Goal: Information Seeking & Learning: Find specific fact

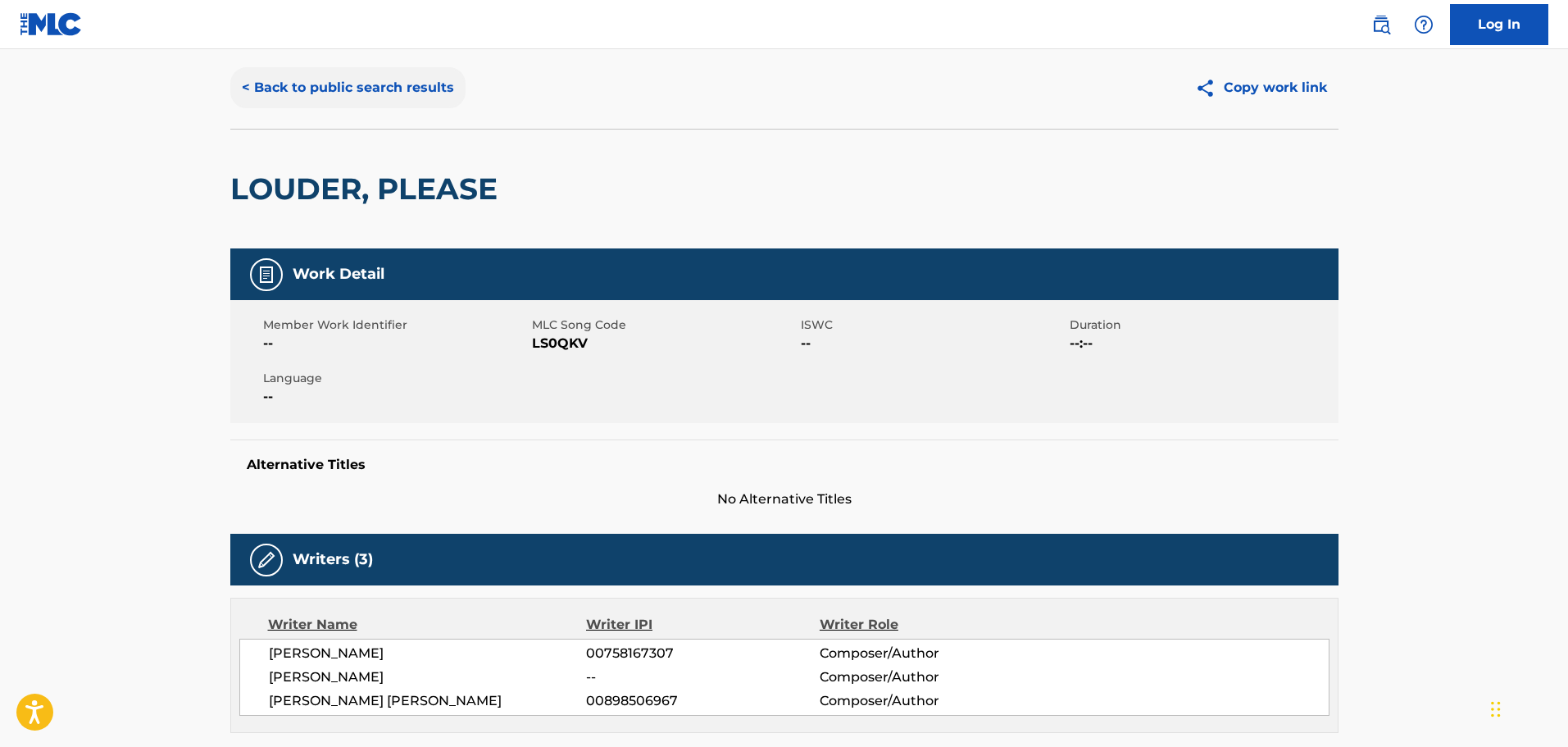
click at [370, 97] on button "< Back to public search results" at bounding box center [348, 88] width 235 height 41
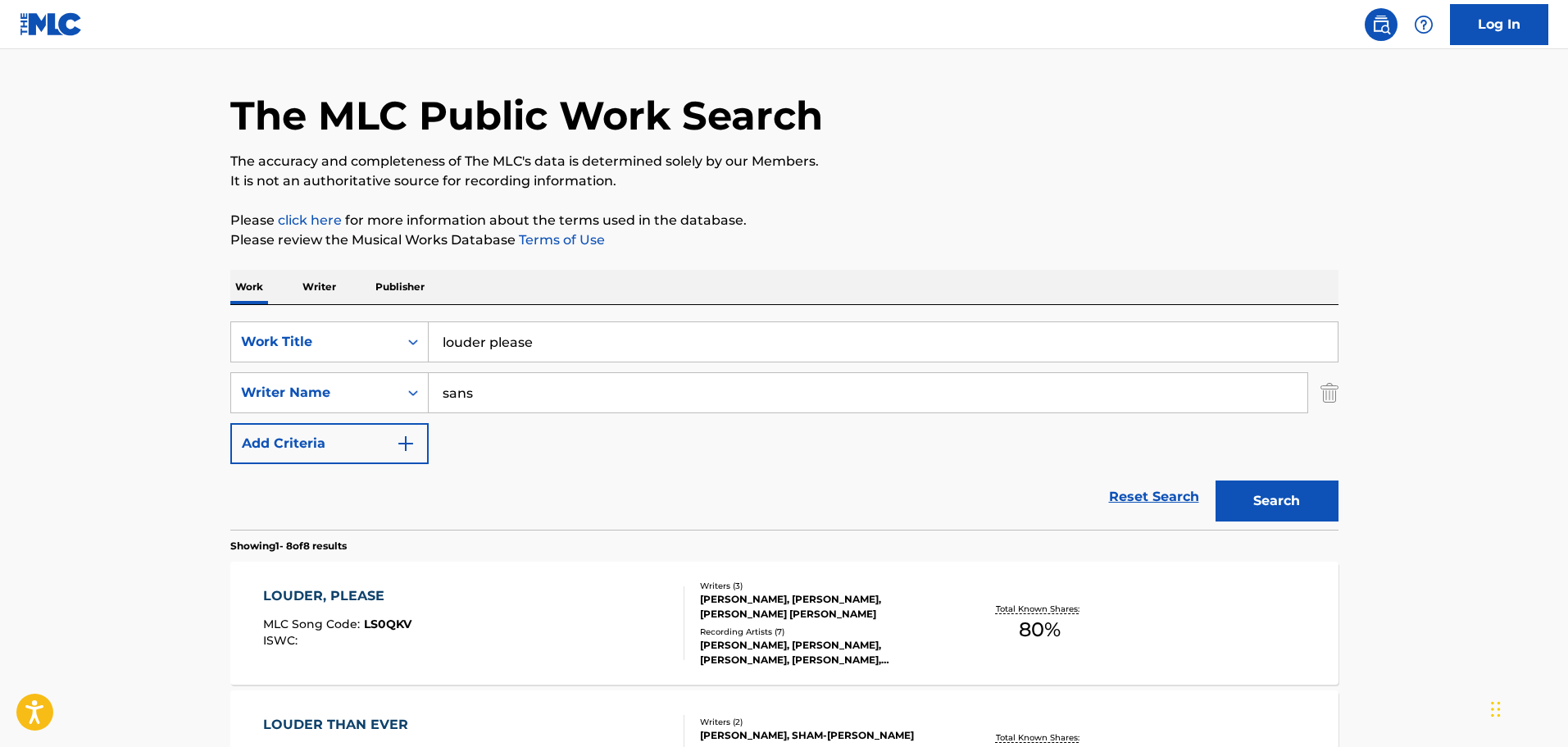
scroll to position [309, 0]
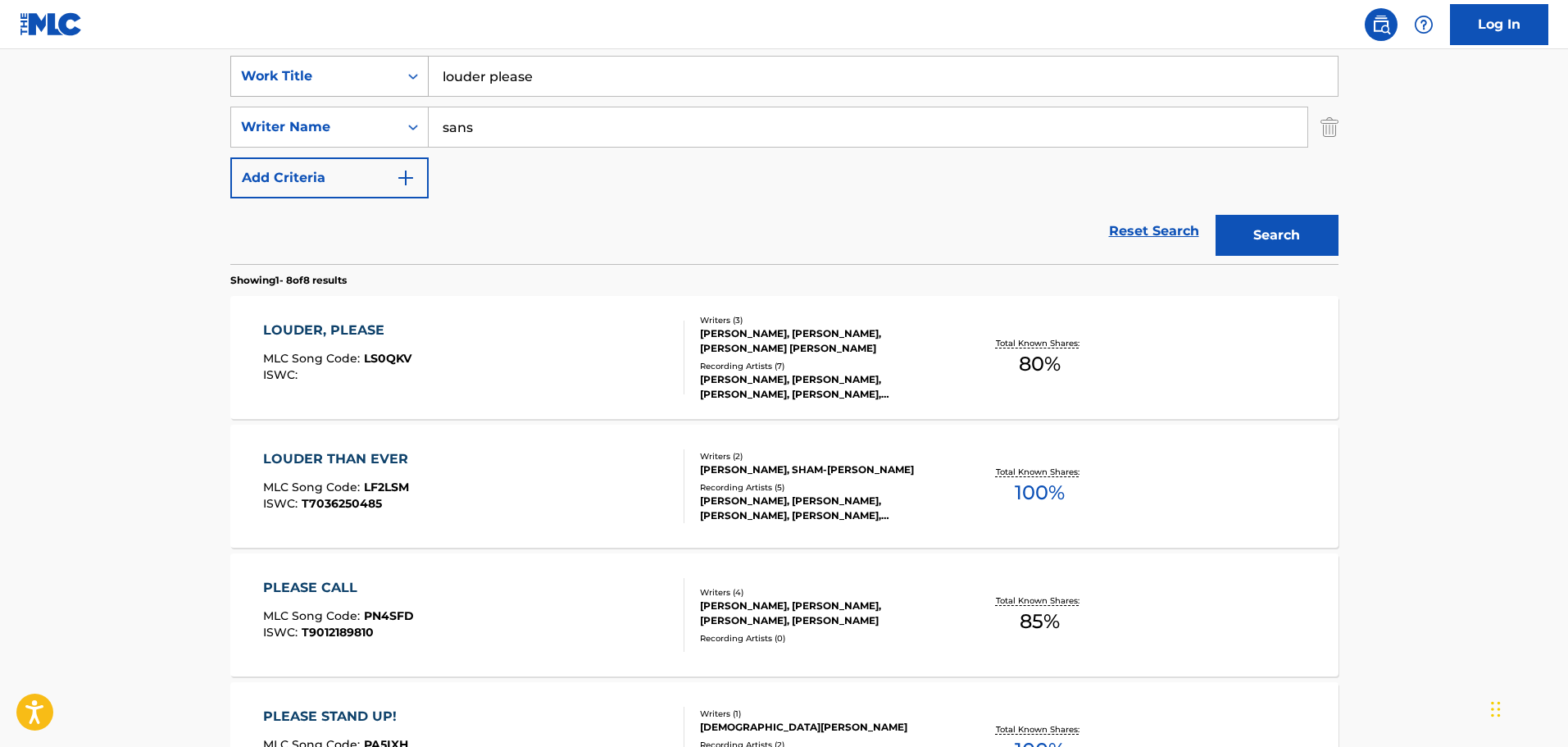
drag, startPoint x: 582, startPoint y: 89, endPoint x: 375, endPoint y: 79, distance: 207.2
click at [375, 79] on div "SearchWithCriteria42443aaf-2e22-42bb-a1e1-7f6f912bd41b Work Title louder please" at bounding box center [784, 76] width 1108 height 41
type input "SET ME FREE"
type input "[PERSON_NAME]"
click at [1215, 215] on button "Search" at bounding box center [1276, 235] width 123 height 41
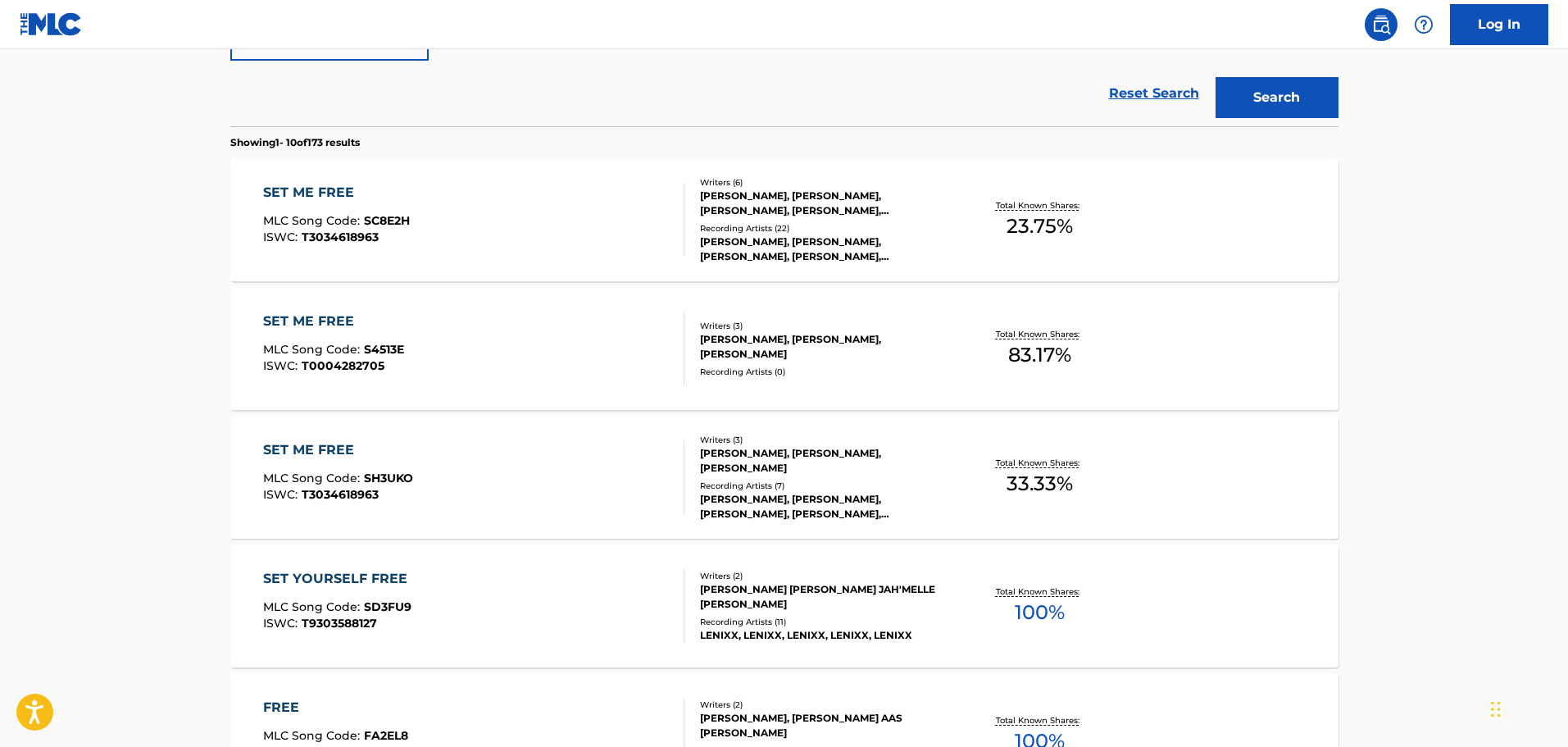
scroll to position [473, 0]
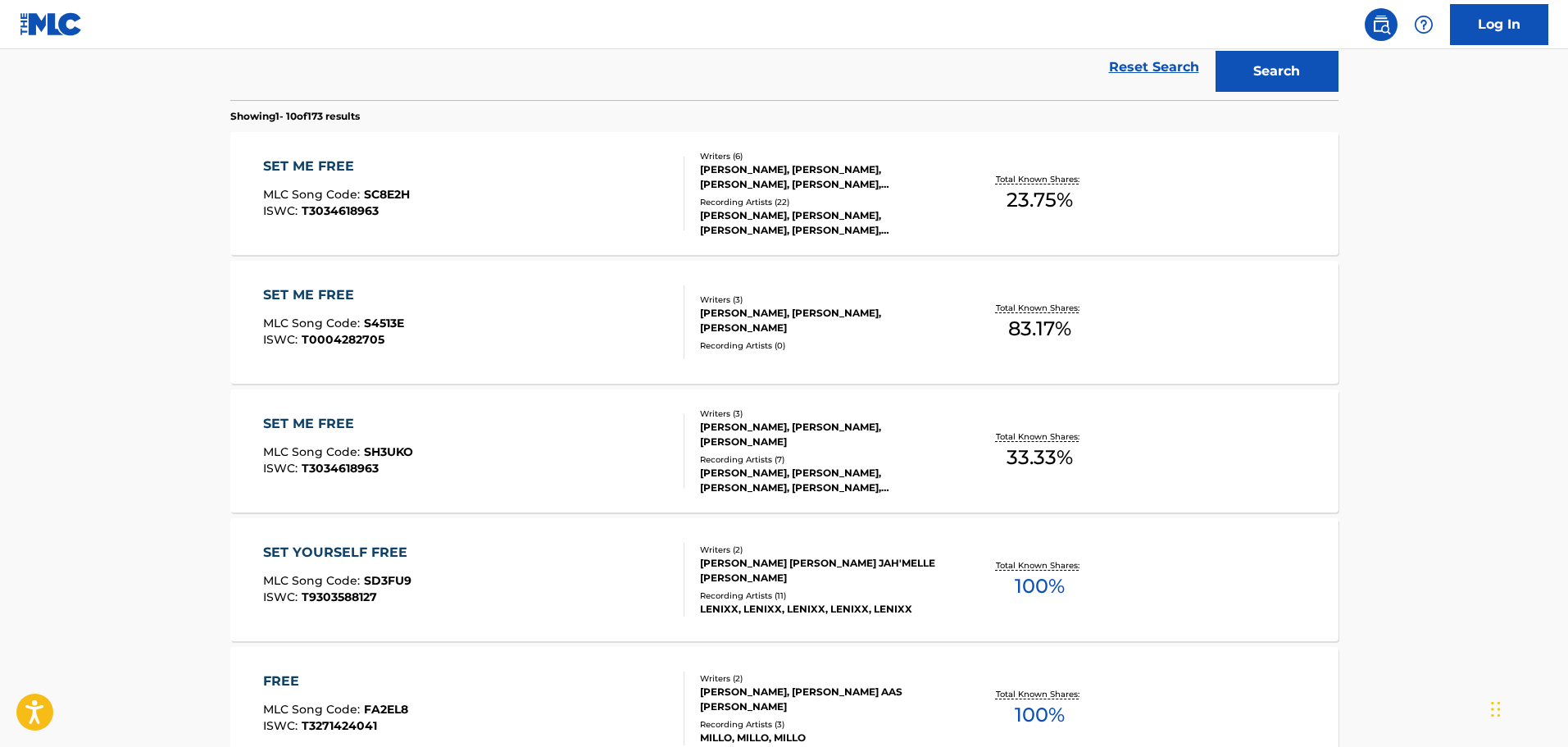
click at [504, 224] on div "SET ME FREE MLC Song Code : SC8E2H ISWC : T3034618963" at bounding box center [473, 194] width 421 height 73
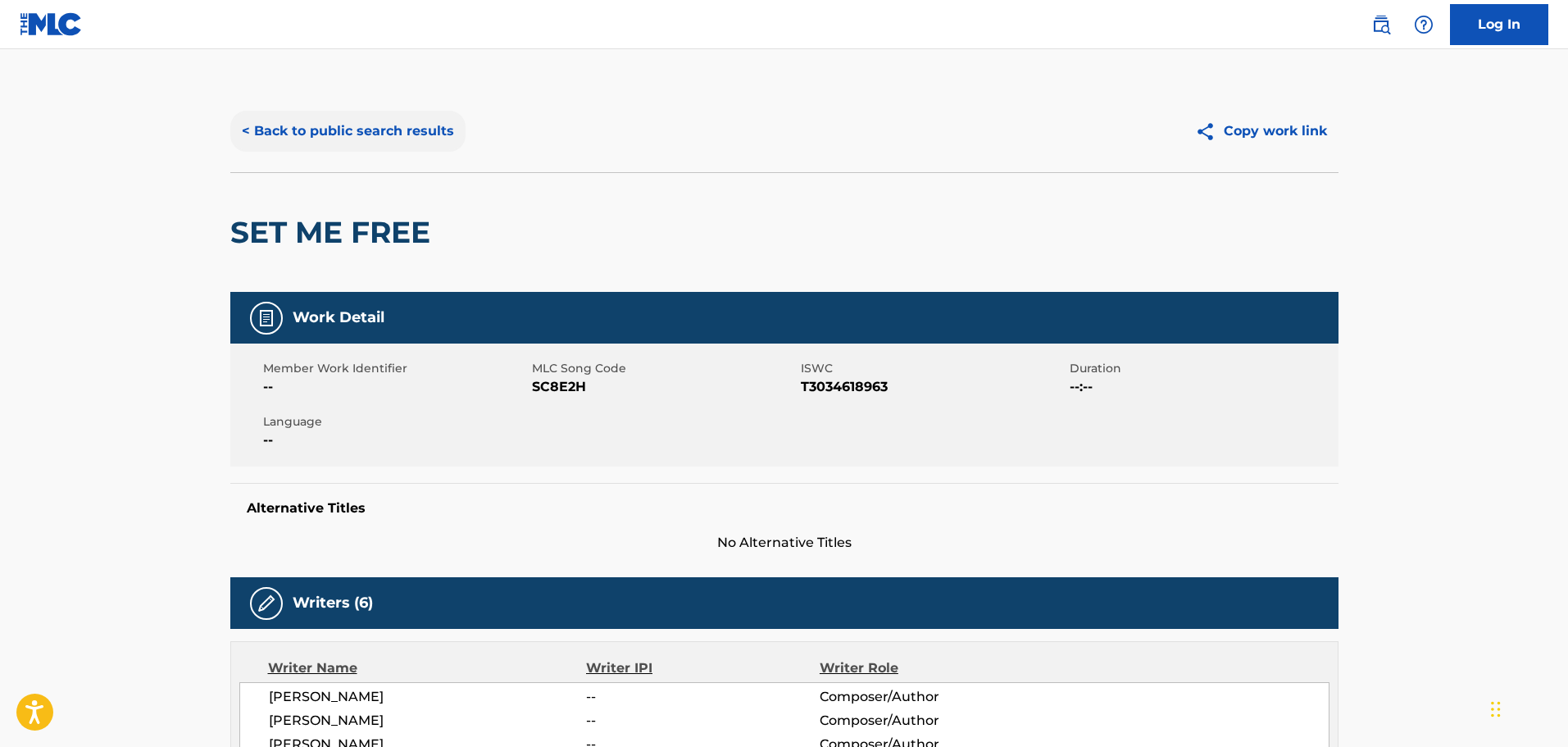
click at [363, 131] on button "< Back to public search results" at bounding box center [348, 131] width 235 height 41
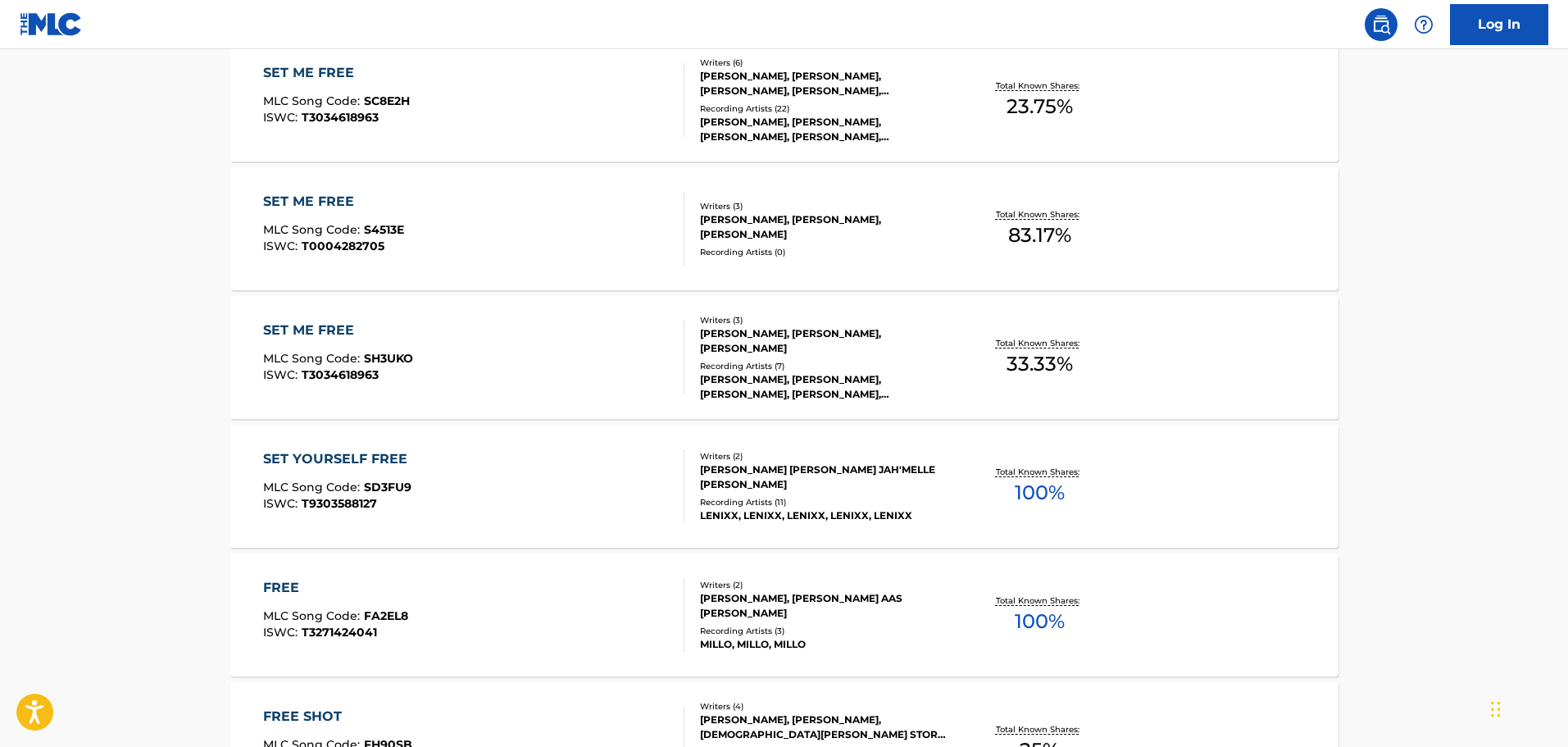
click at [584, 341] on div "SET ME FREE MLC Song Code : SH3UKO ISWC : T3034618963" at bounding box center [473, 357] width 421 height 73
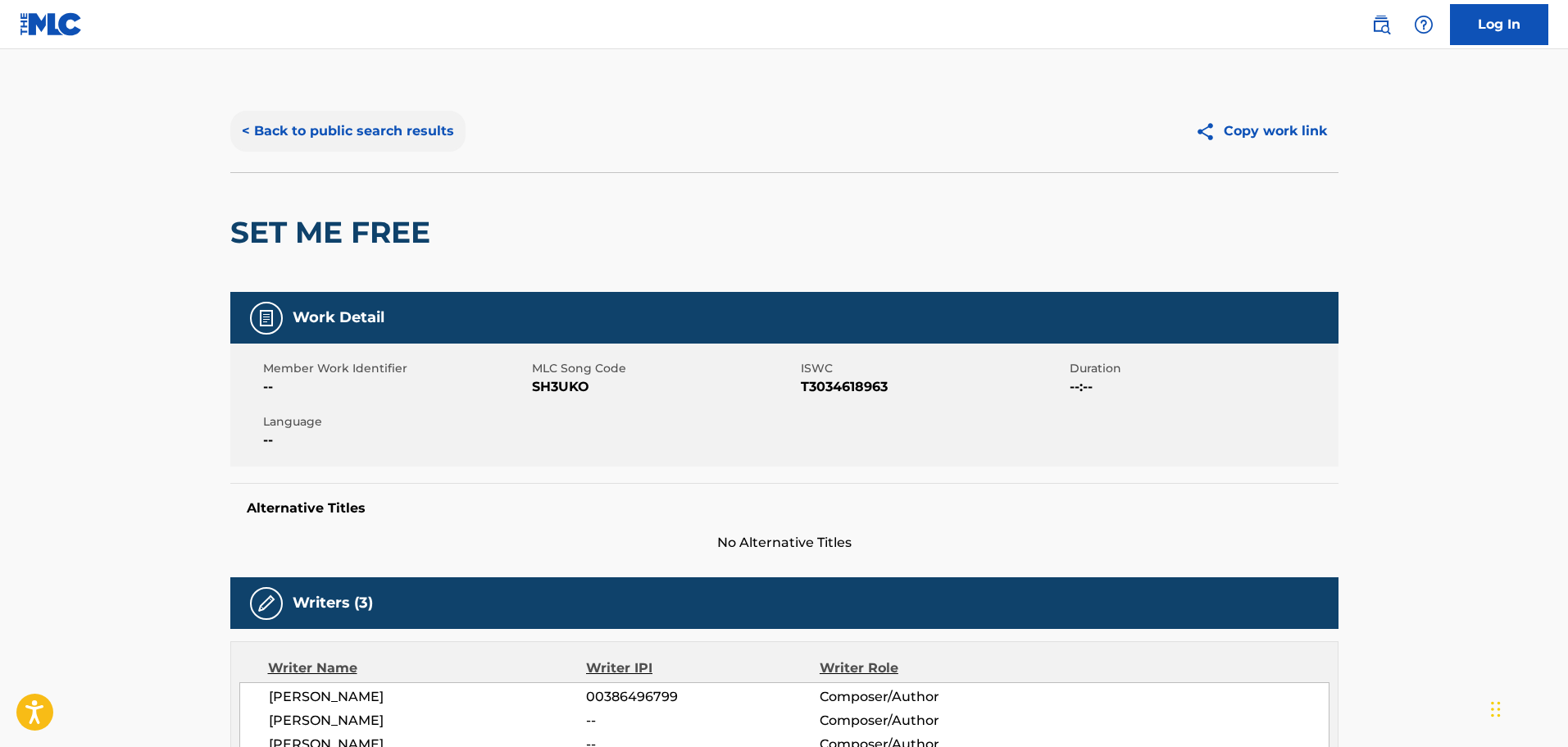
click at [382, 143] on button "< Back to public search results" at bounding box center [348, 131] width 235 height 41
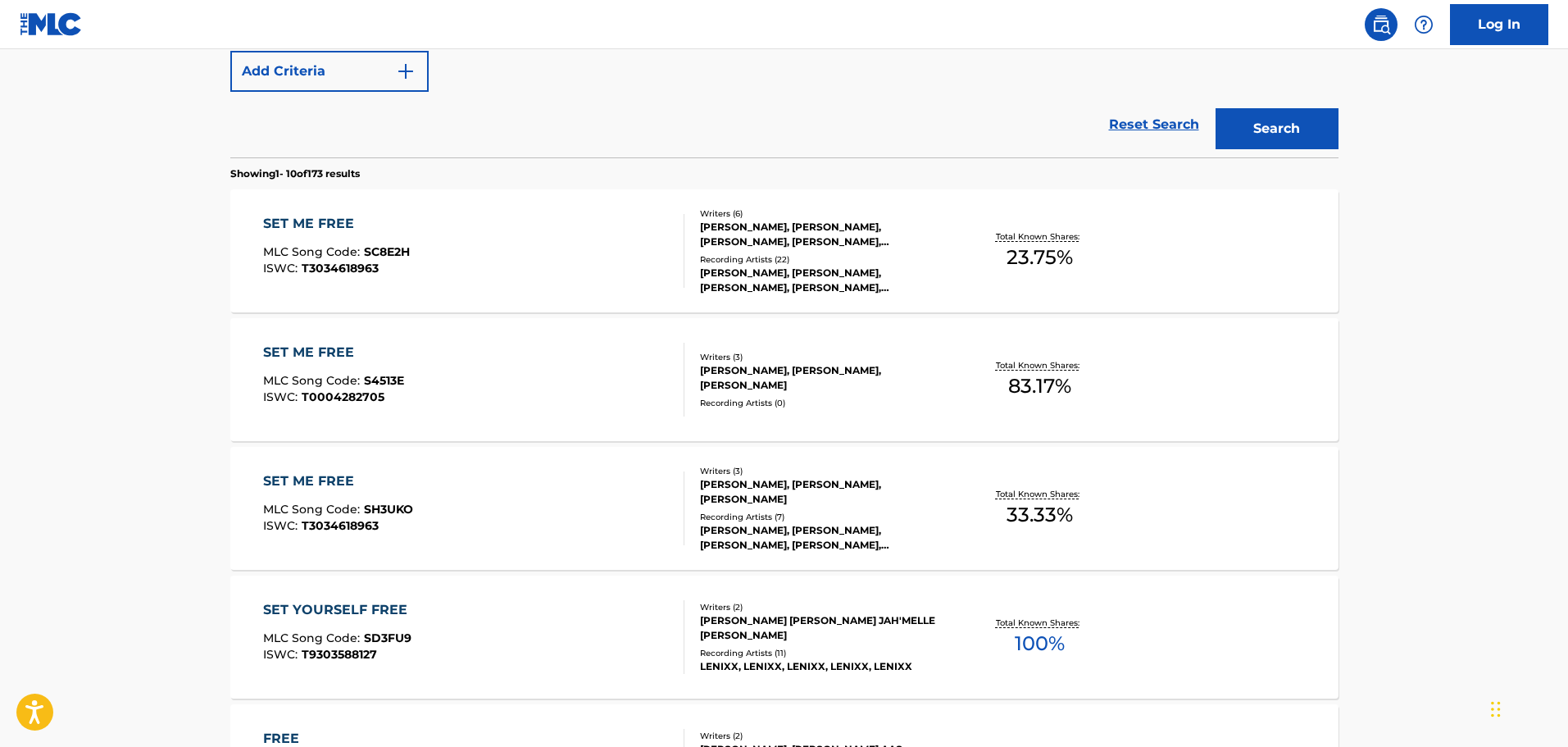
scroll to position [414, 0]
click at [505, 232] on div "SET ME FREE MLC Song Code : SC8E2H ISWC : T3034618963" at bounding box center [473, 252] width 421 height 73
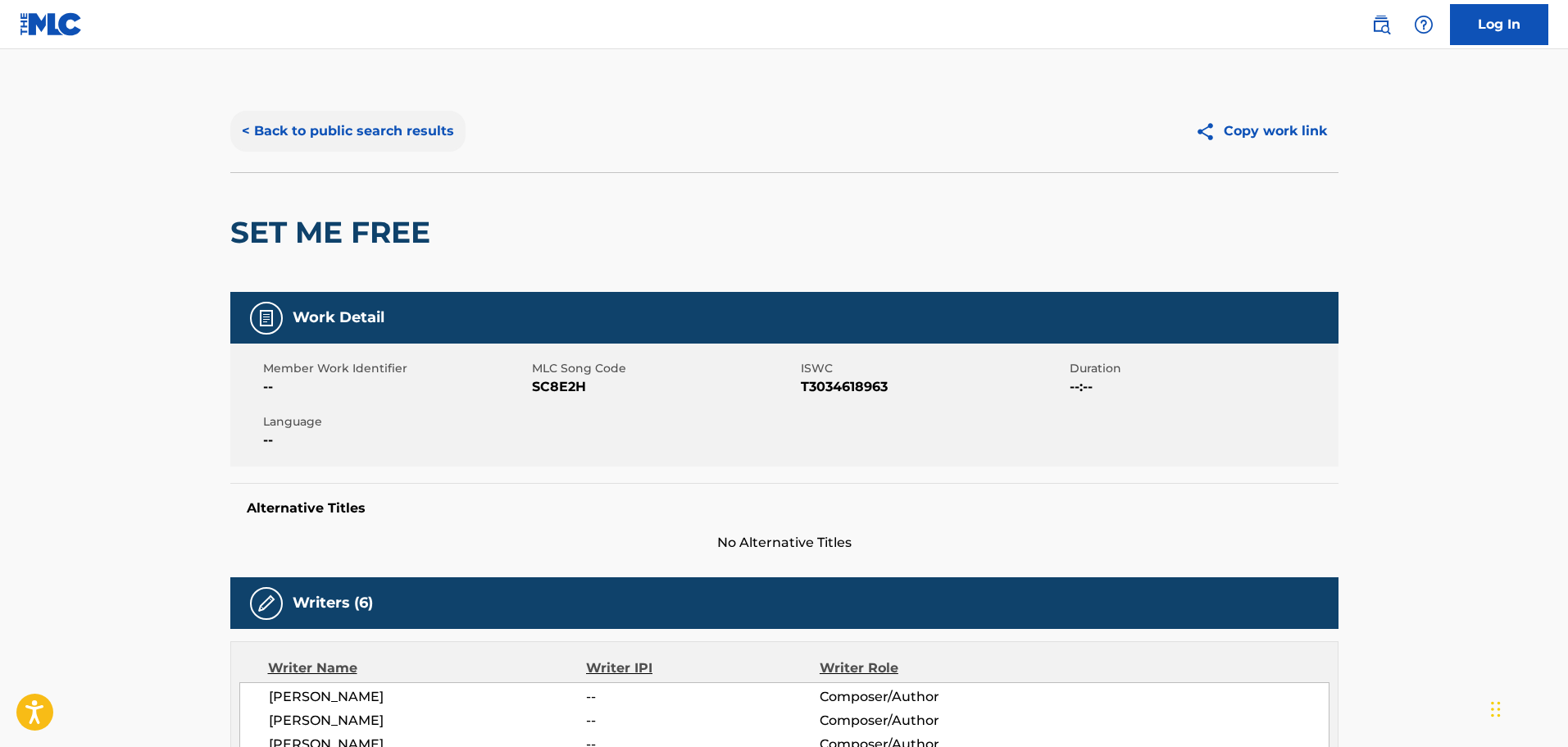
click at [345, 134] on button "< Back to public search results" at bounding box center [348, 131] width 235 height 41
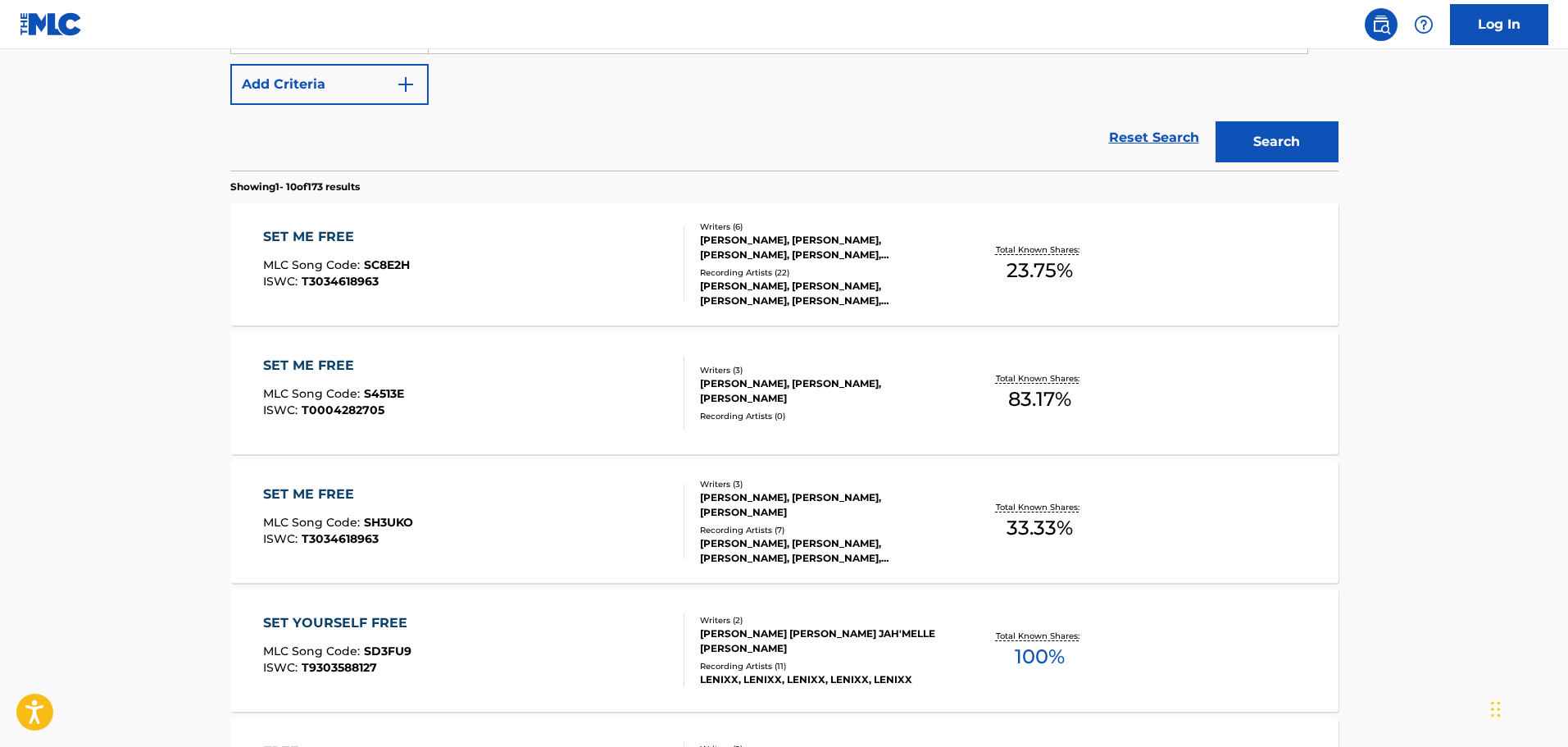
scroll to position [261, 0]
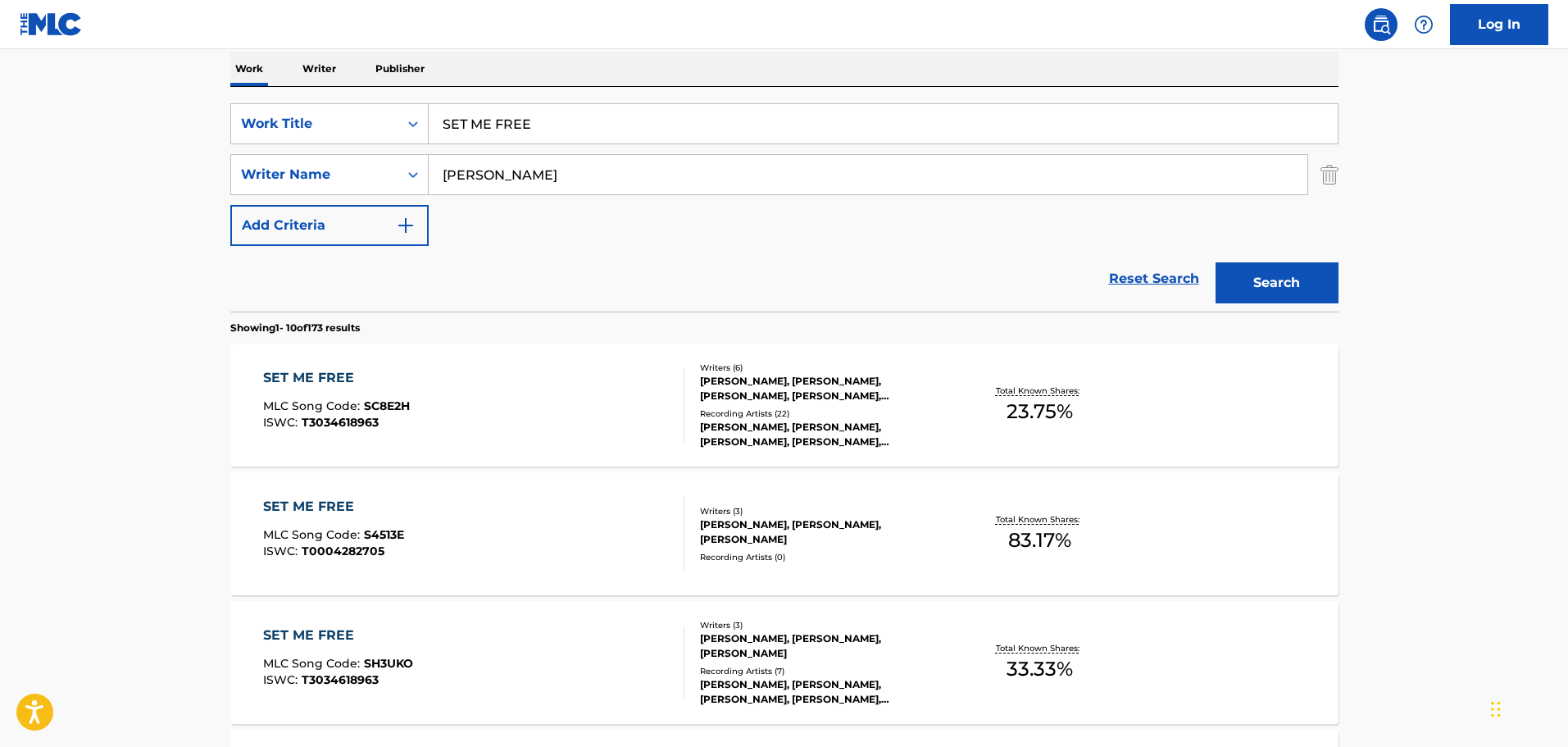
drag, startPoint x: 594, startPoint y: 127, endPoint x: 227, endPoint y: 111, distance: 367.3
click at [597, 124] on input "Search Form" at bounding box center [883, 124] width 909 height 39
type input "VOLTA PRA MIM"
type input "[PERSON_NAME]"
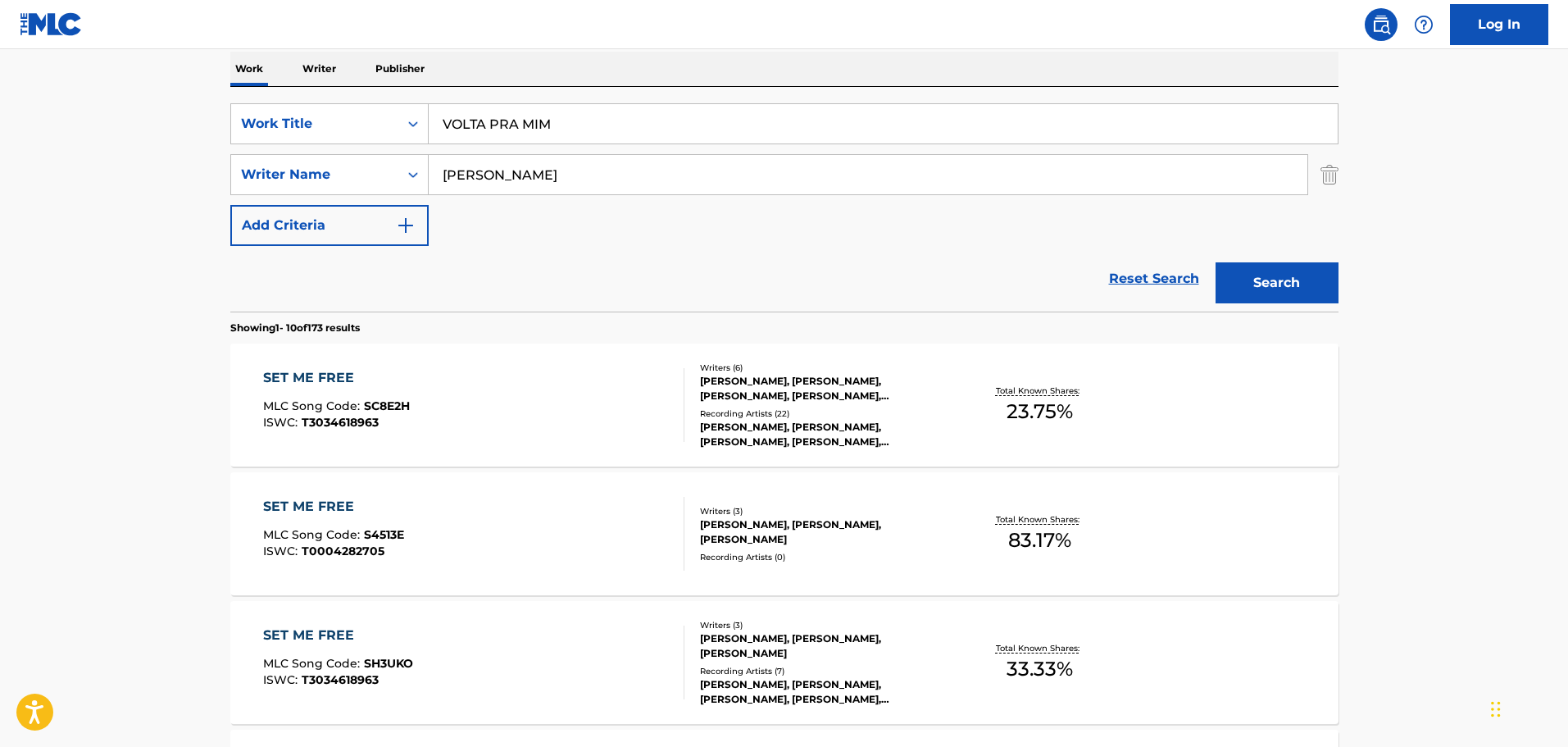
click at [1215, 262] on button "Search" at bounding box center [1276, 282] width 123 height 41
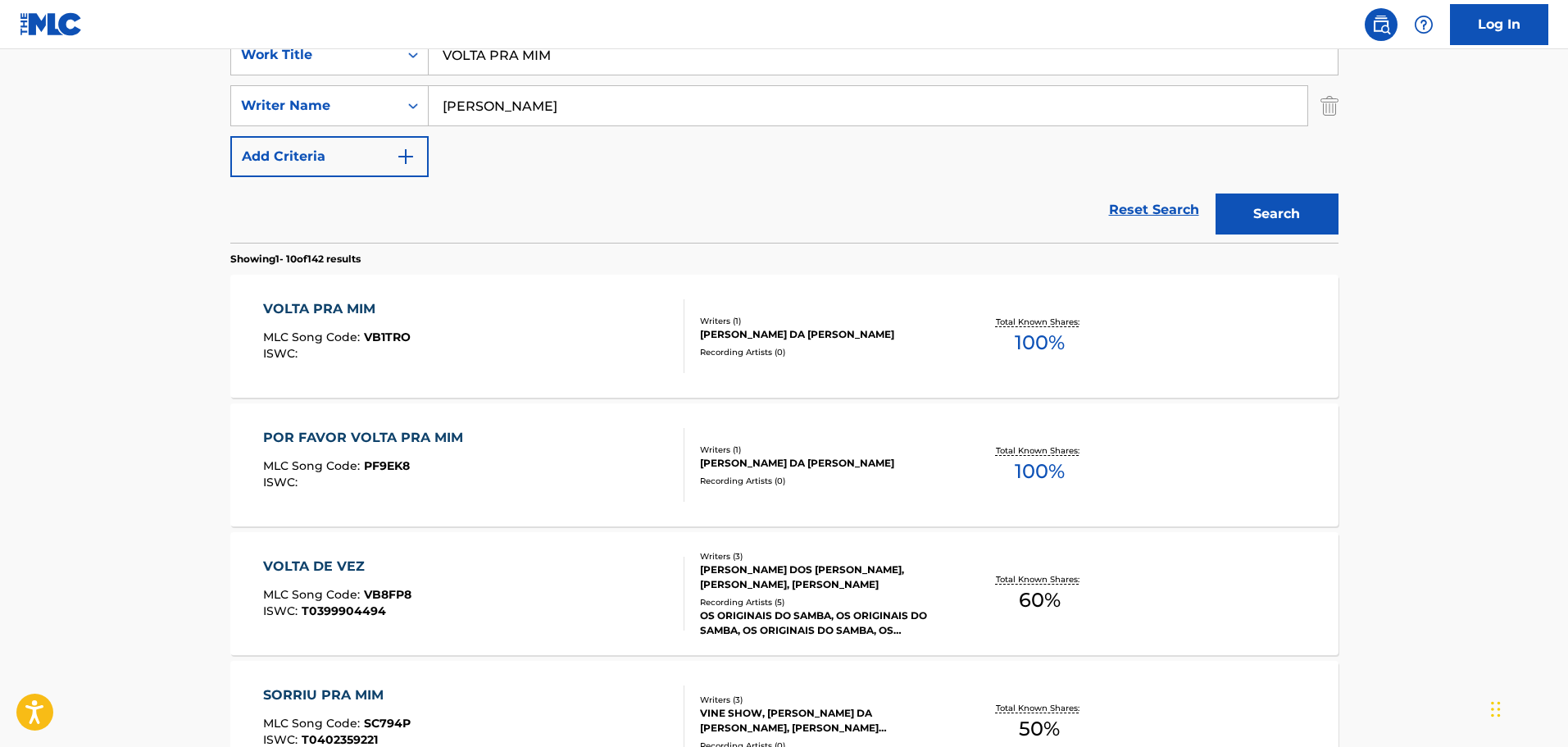
scroll to position [179, 0]
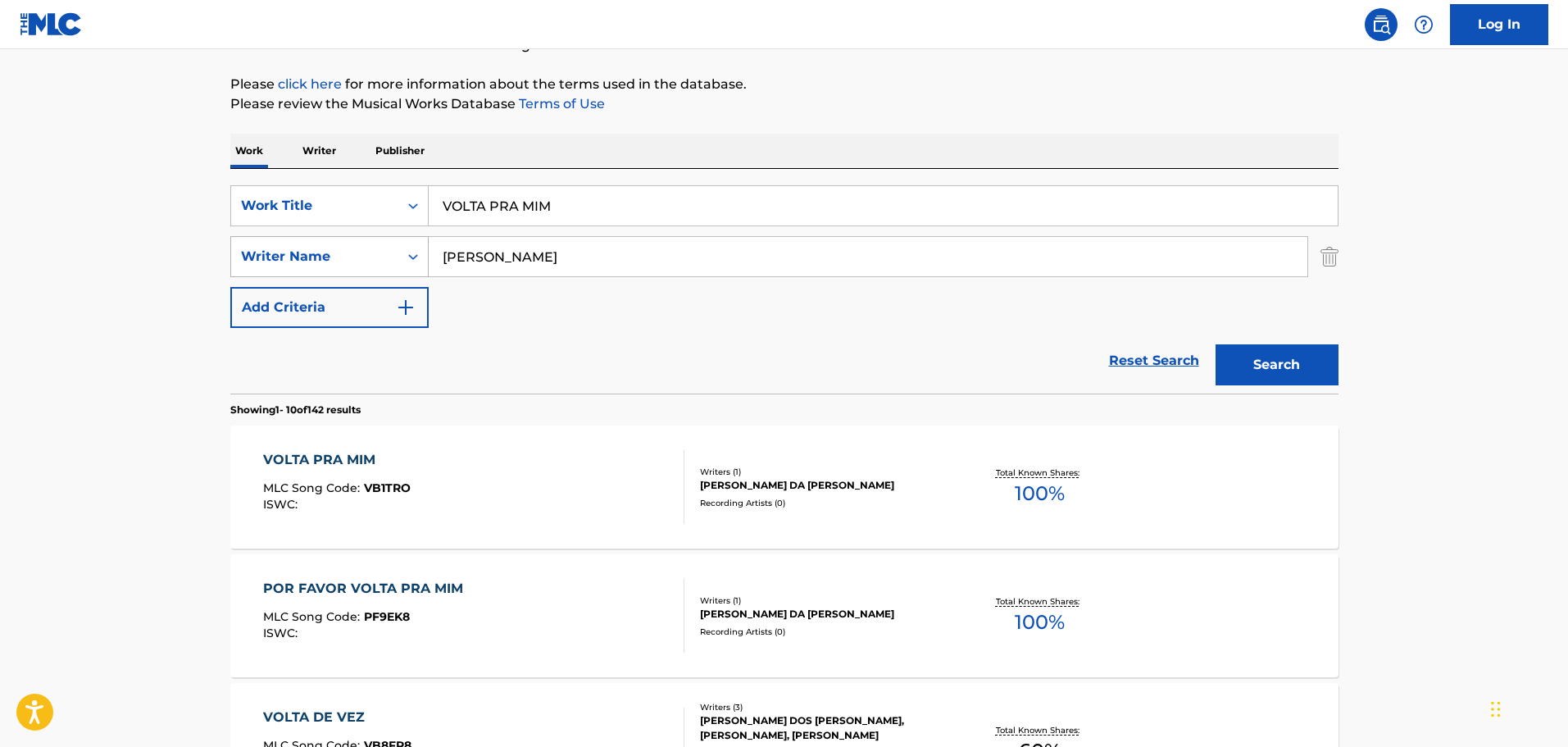
drag, startPoint x: 579, startPoint y: 269, endPoint x: 345, endPoint y: 245, distance: 235.2
click at [345, 245] on div "SearchWithCriteria289321fd-1024-4140-b8d8-9164a7df9f4b Writer Name [PERSON_NAME]" at bounding box center [784, 256] width 1108 height 41
click at [345, 245] on div "Writer Name" at bounding box center [315, 256] width 167 height 31
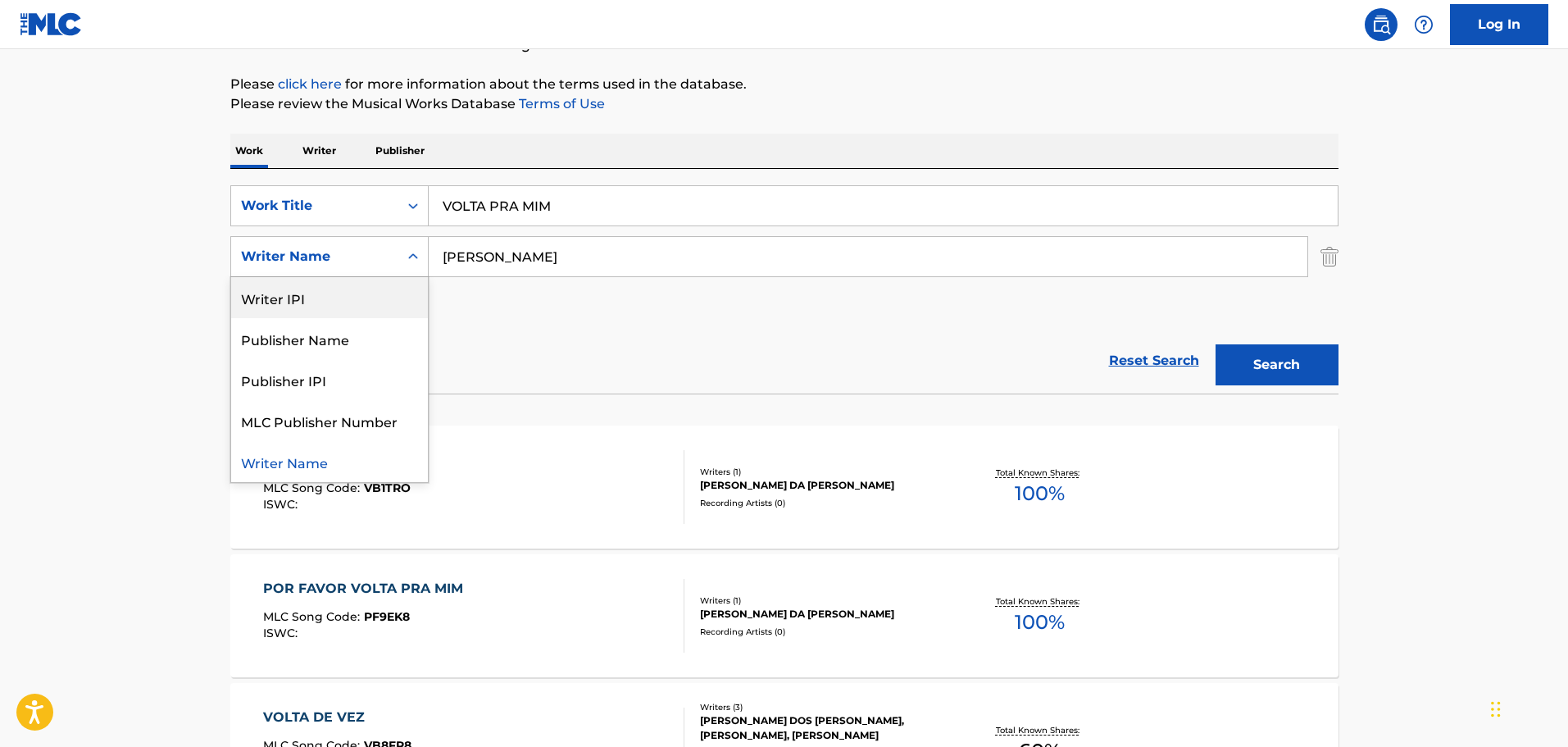
click at [356, 262] on div "Writer Name" at bounding box center [315, 257] width 148 height 20
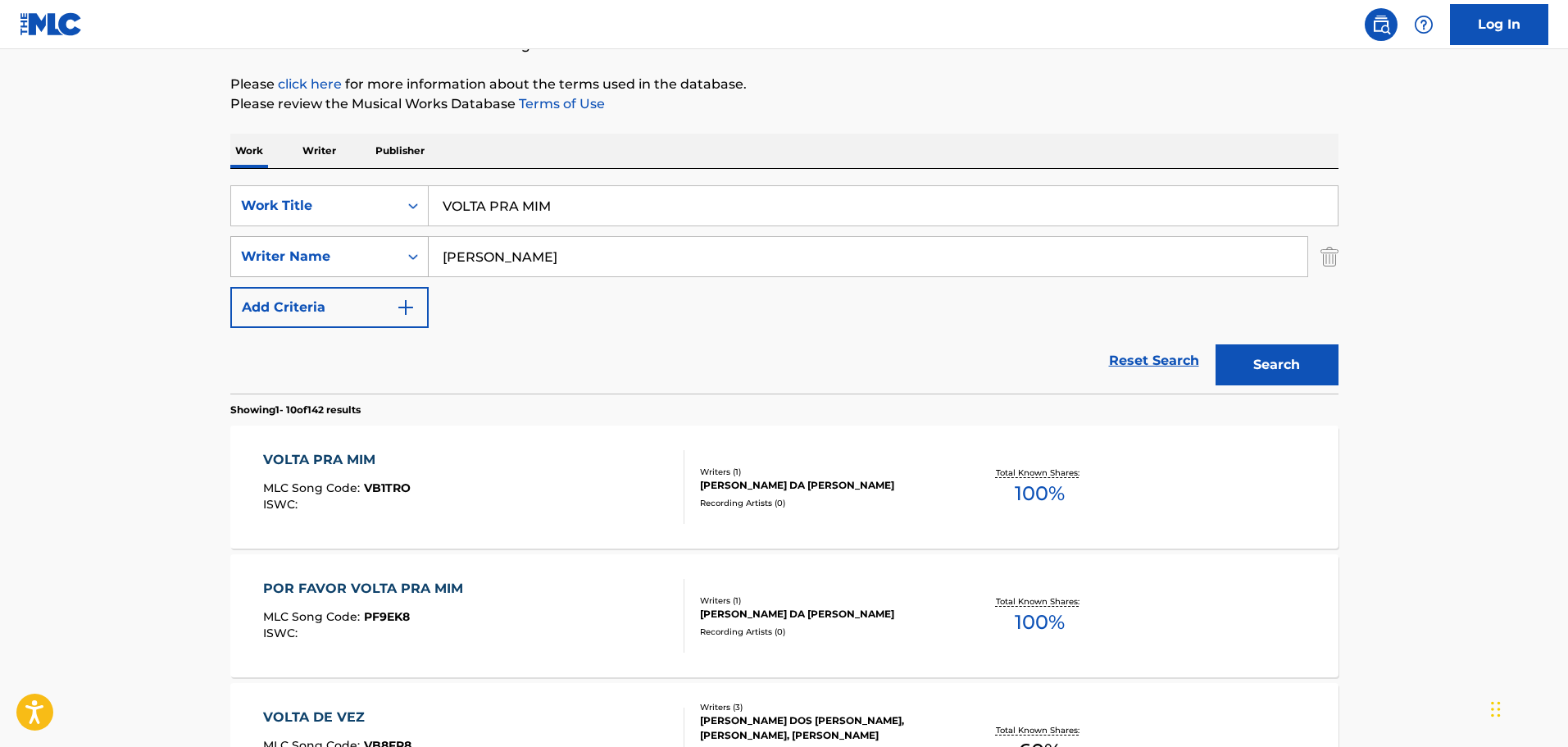
drag, startPoint x: 610, startPoint y: 259, endPoint x: 337, endPoint y: 260, distance: 273.0
click at [337, 260] on div "SearchWithCriteria289321fd-1024-4140-b8d8-9164a7df9f4b Writer Name [PERSON_NAME]" at bounding box center [784, 256] width 1108 height 41
click at [1325, 263] on img "Search Form" at bounding box center [1329, 256] width 18 height 41
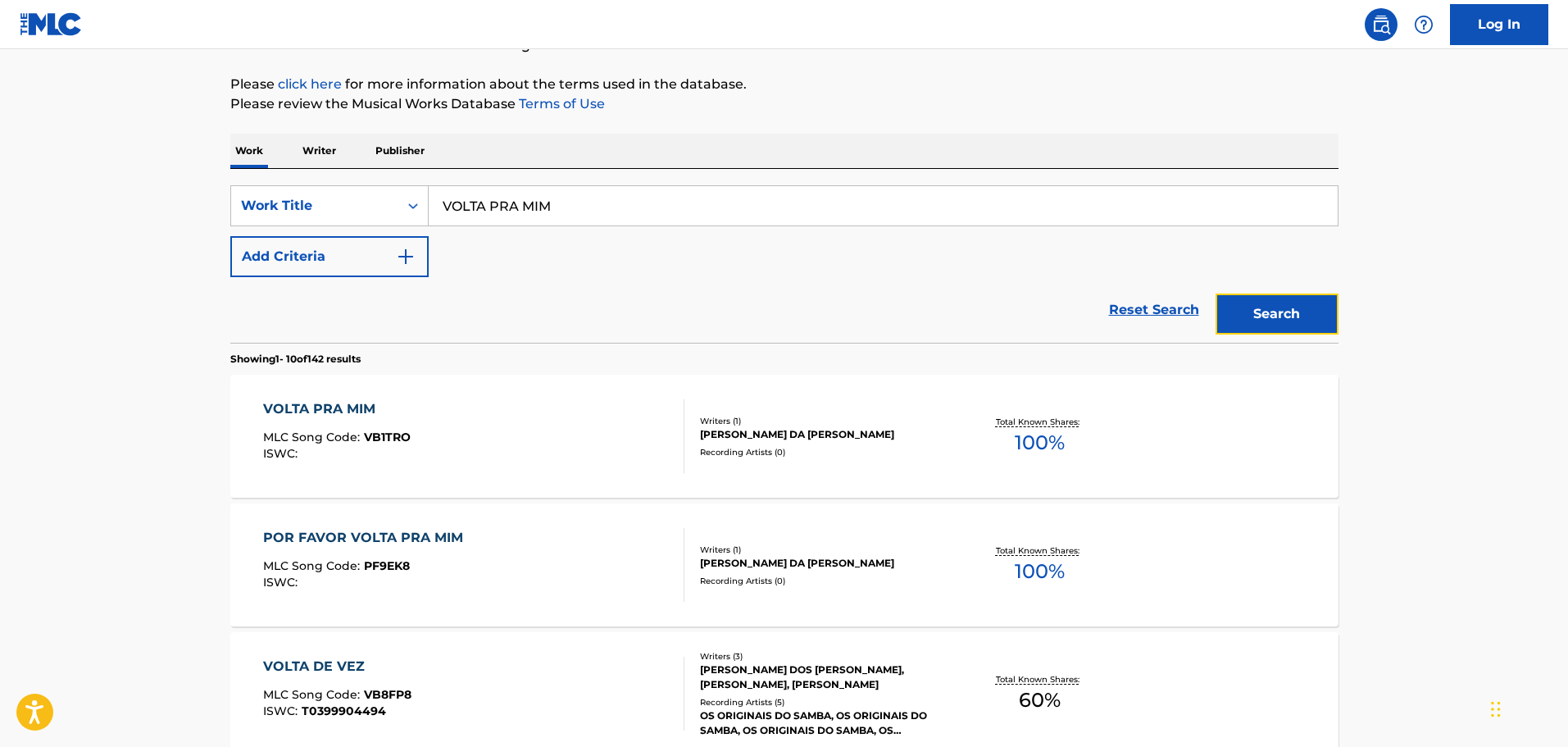
click at [1285, 302] on button "Search" at bounding box center [1276, 314] width 123 height 41
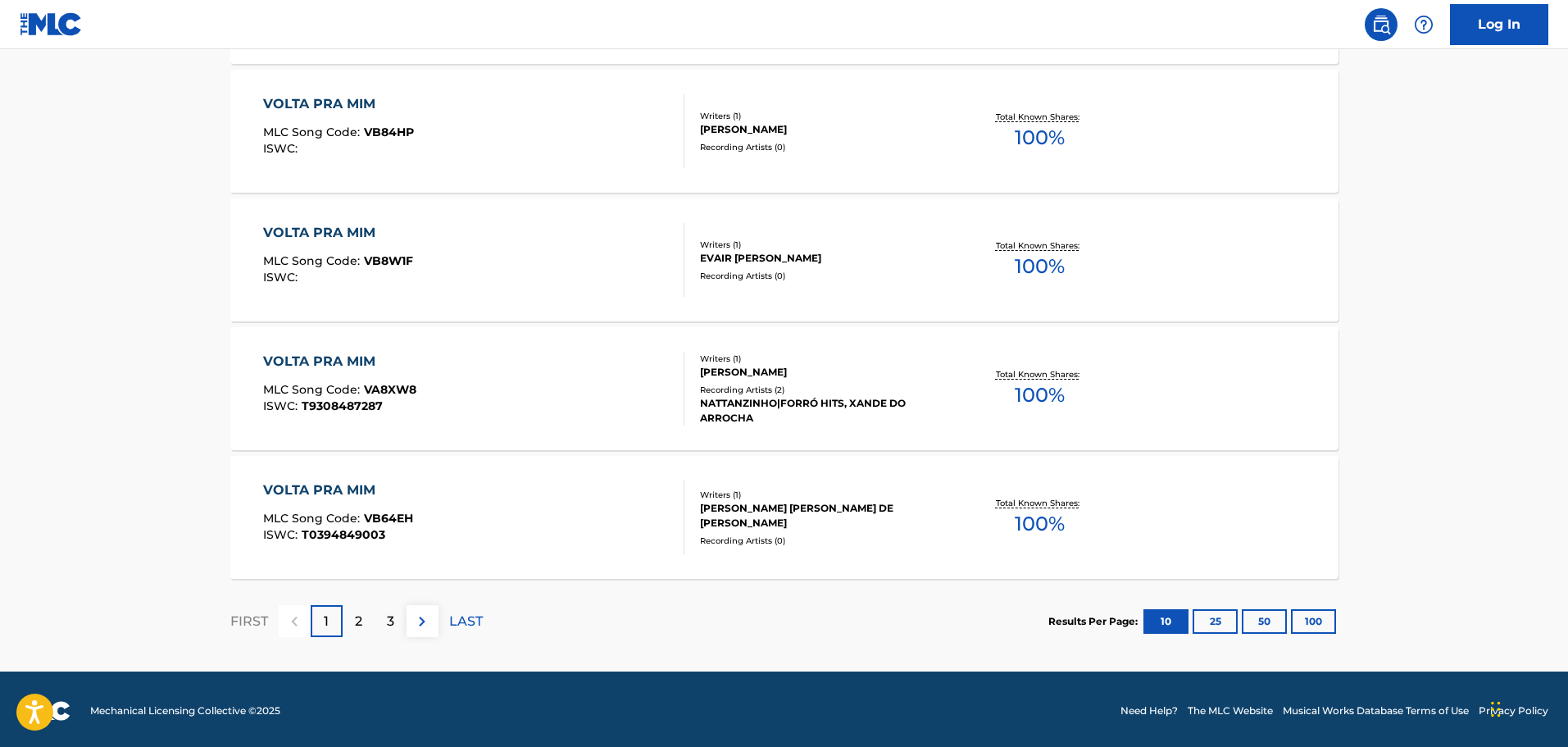
scroll to position [1259, 0]
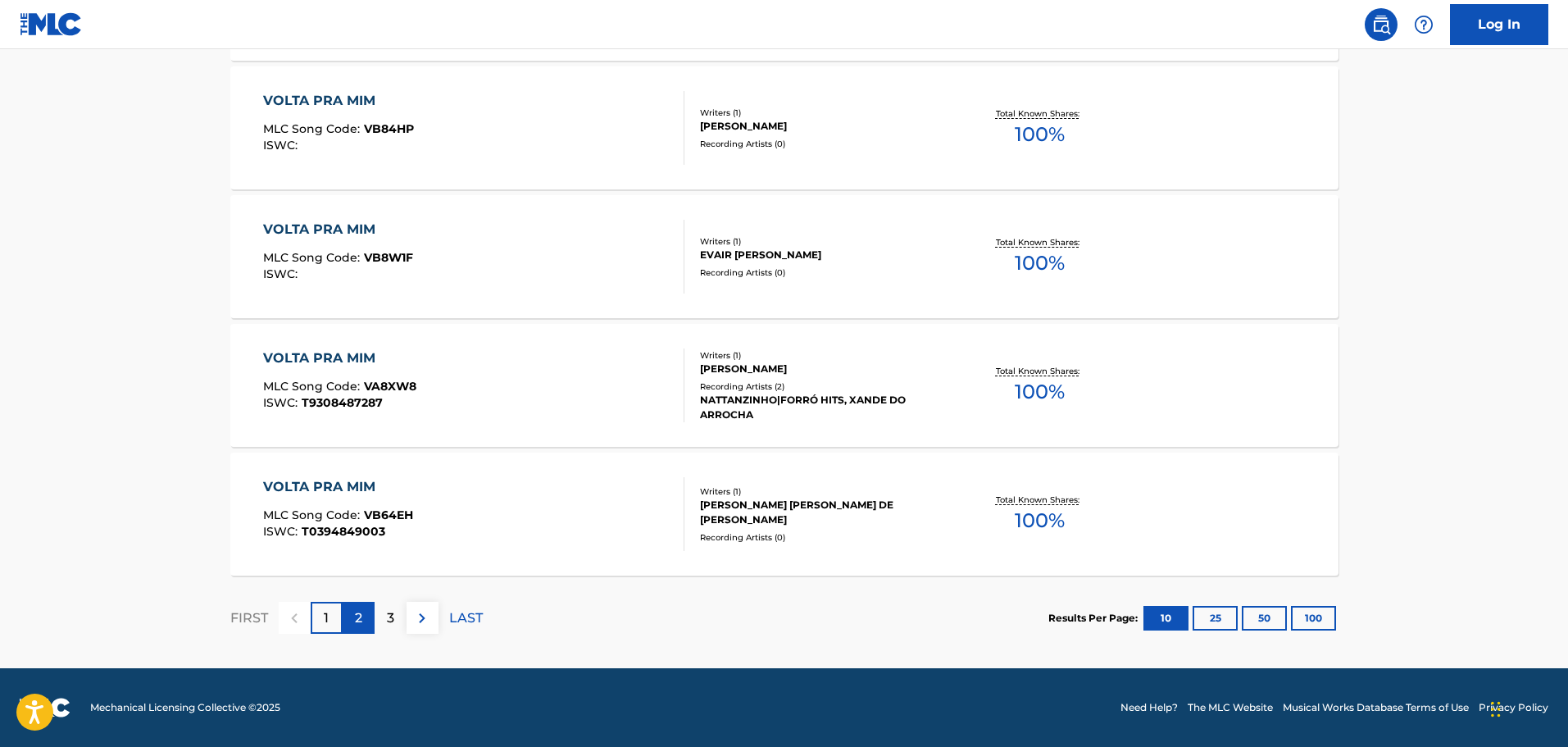
click at [369, 610] on div "2" at bounding box center [358, 618] width 32 height 32
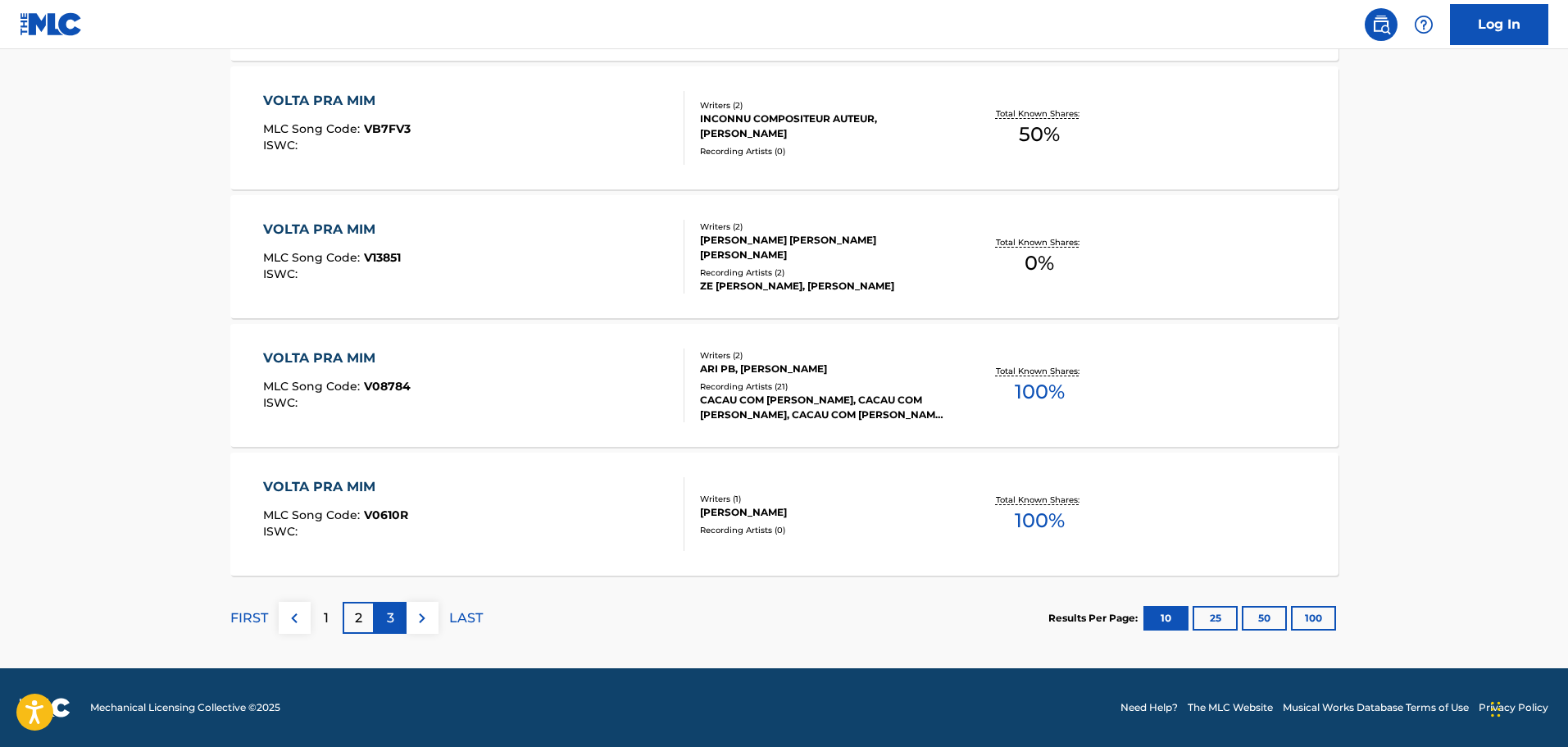
click at [387, 613] on p "3" at bounding box center [391, 618] width 8 height 20
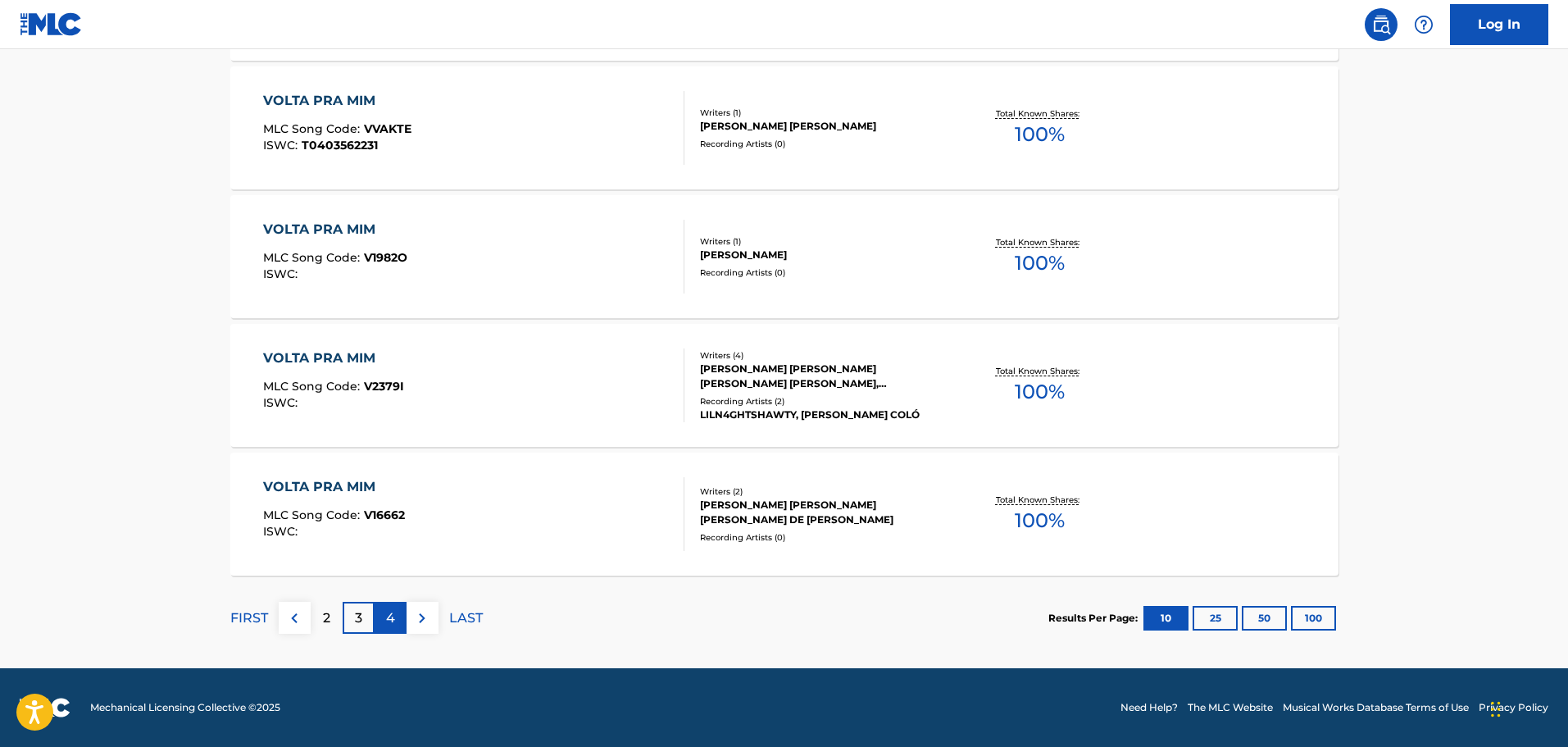
click at [398, 613] on div "4" at bounding box center [391, 618] width 32 height 32
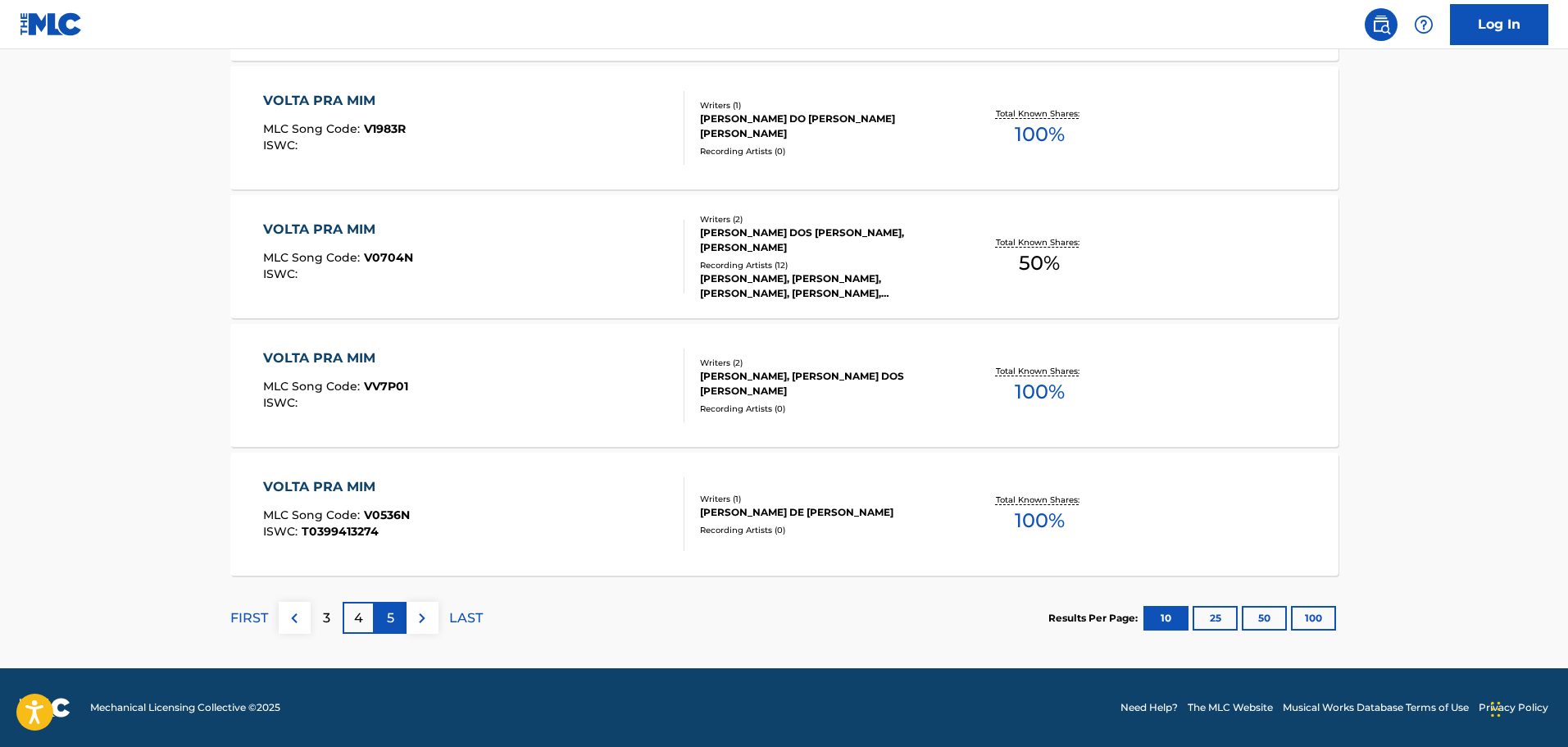
click at [393, 604] on div "5" at bounding box center [391, 618] width 32 height 32
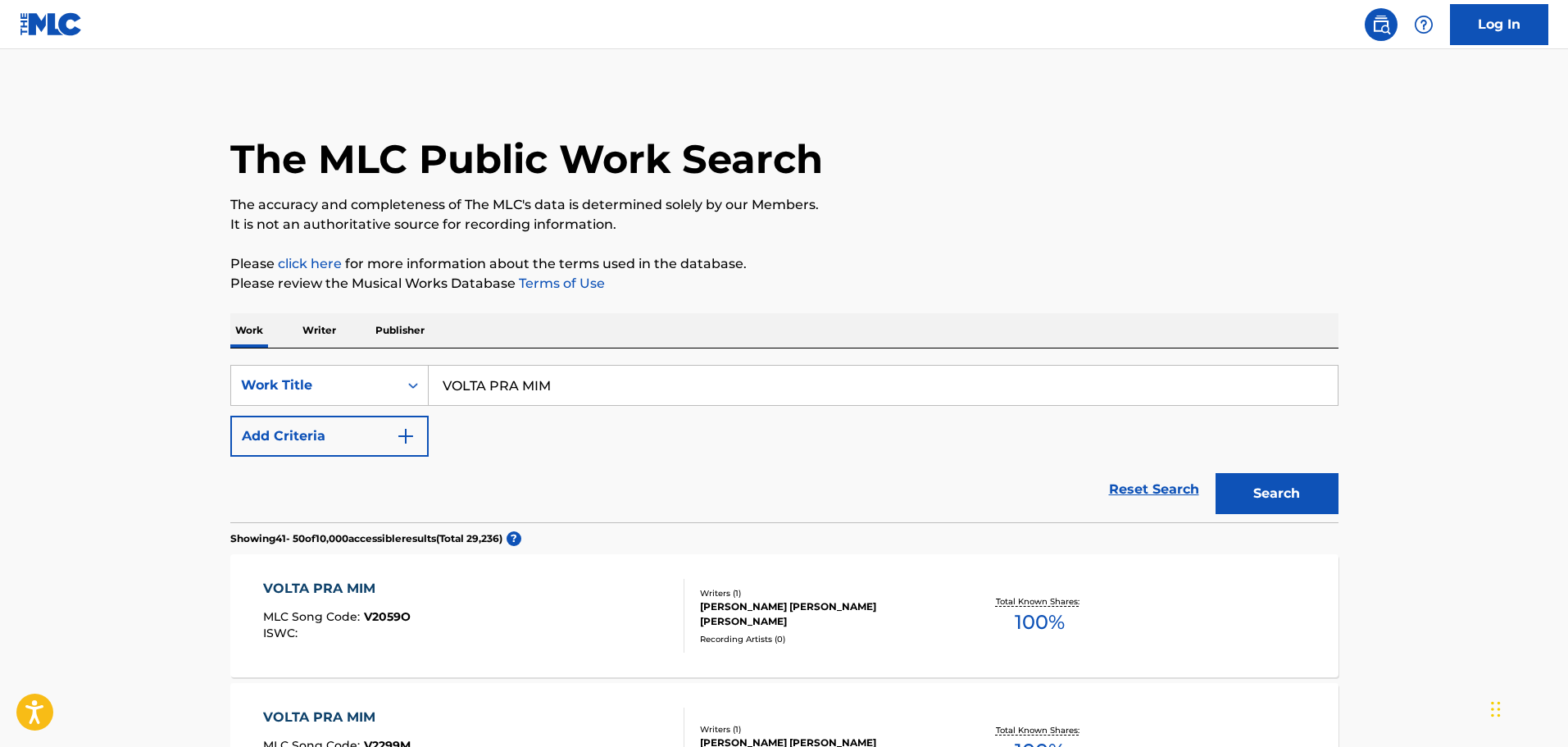
scroll to position [82, 0]
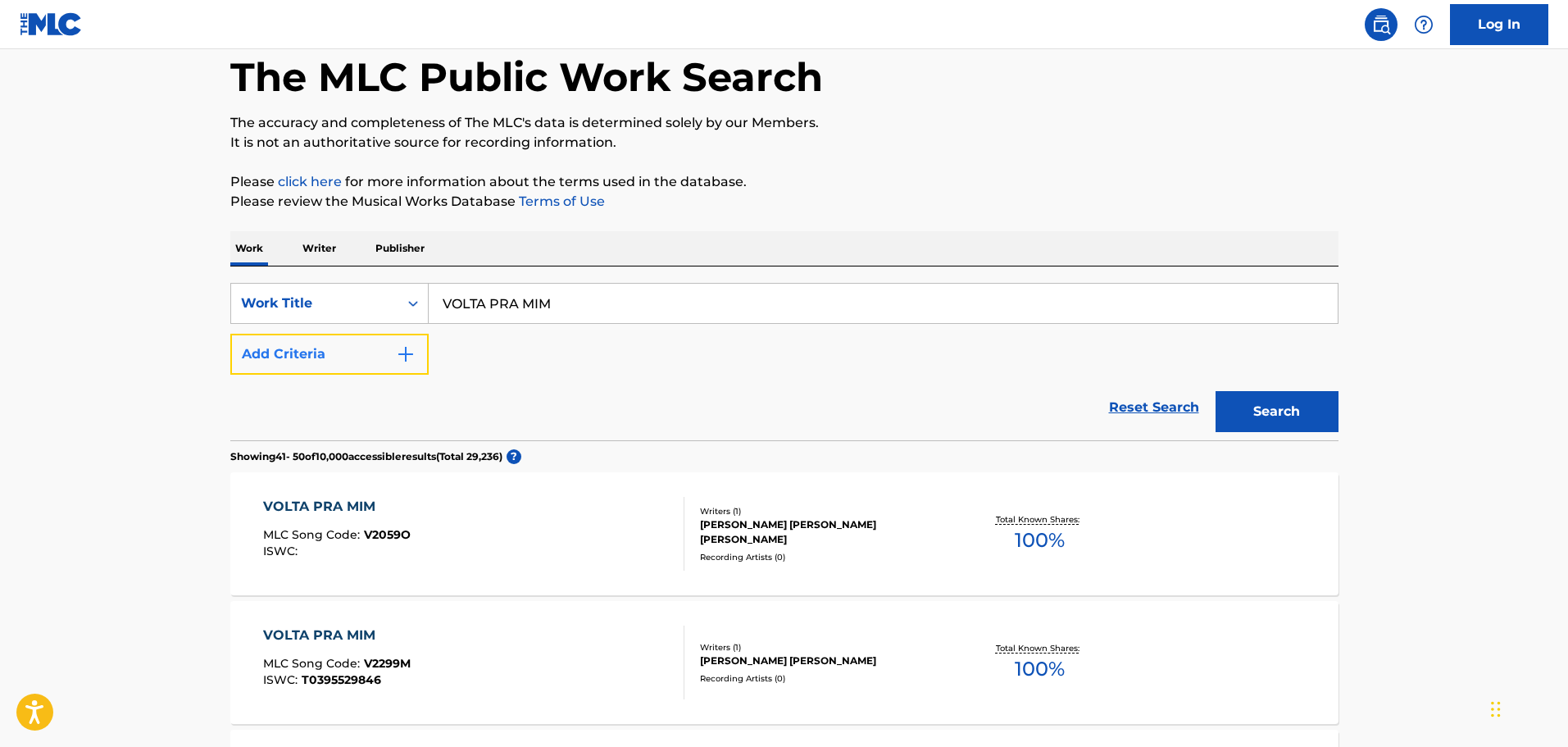
click at [406, 367] on button "Add Criteria" at bounding box center [330, 354] width 199 height 41
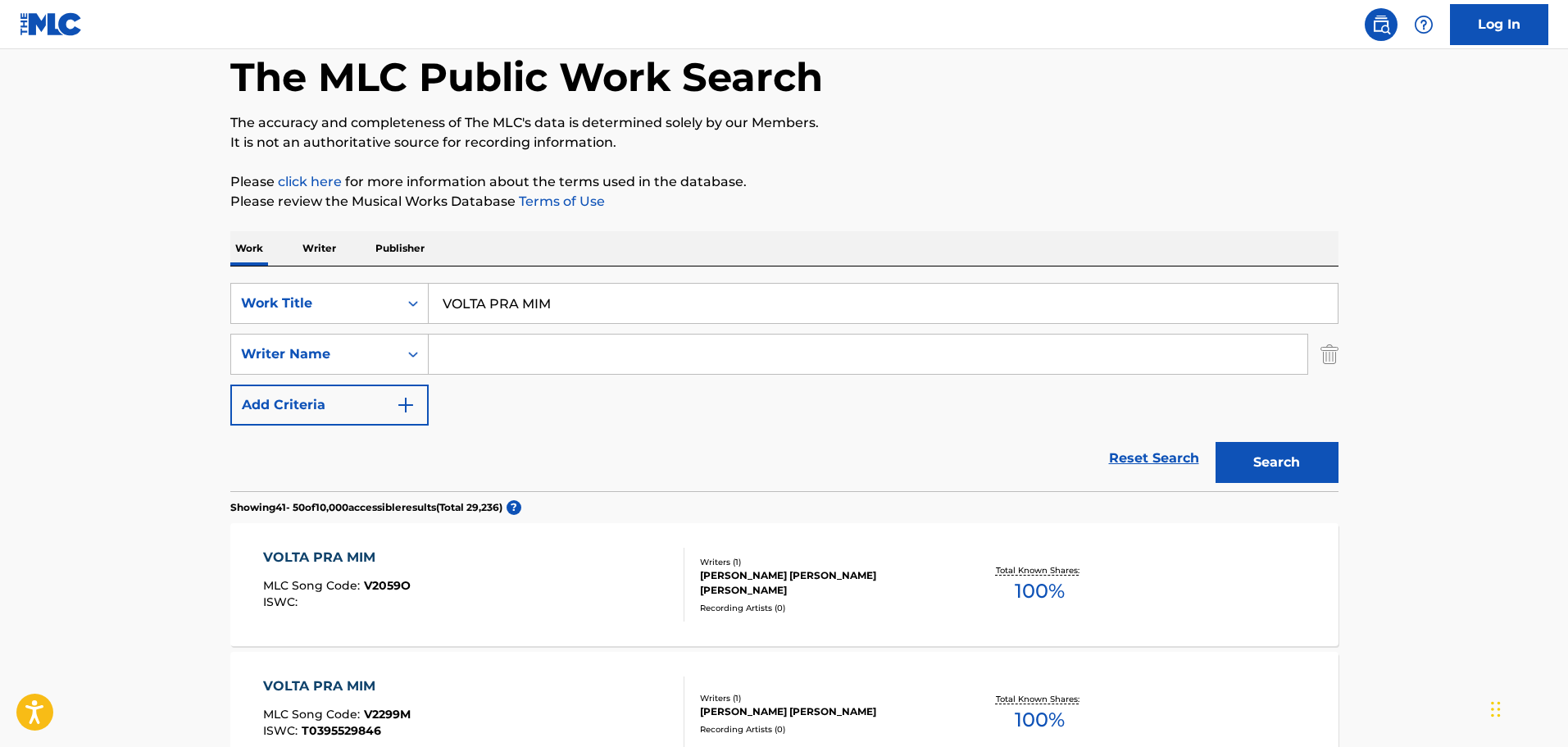
click at [562, 359] on input "Search Form" at bounding box center [868, 354] width 879 height 39
type input "FERREIRA"
click at [1215, 442] on button "Search" at bounding box center [1276, 462] width 123 height 41
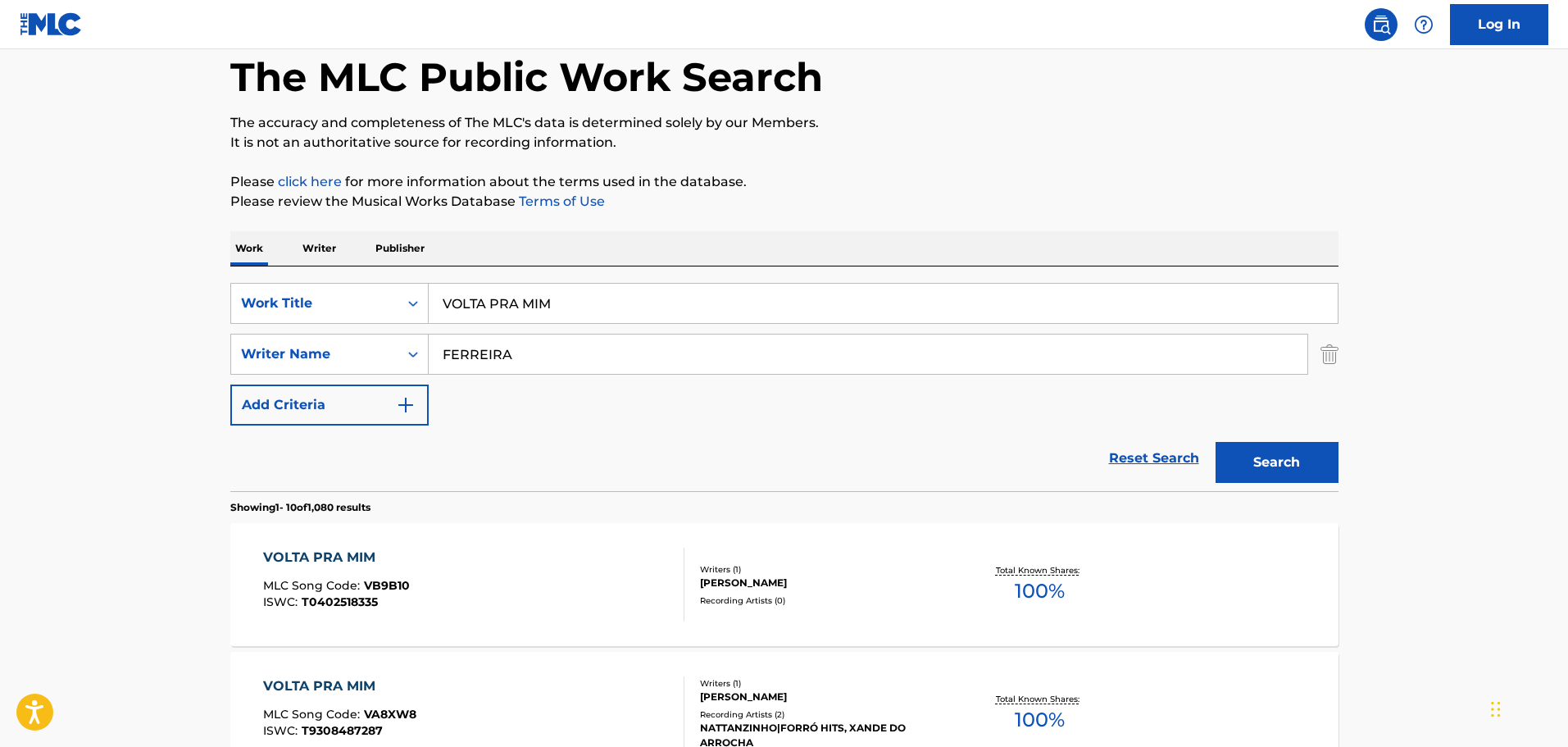
click at [536, 578] on div "VOLTA PRA MIM MLC Song Code : VB9B10 ISWC : T0402518335" at bounding box center [473, 584] width 421 height 73
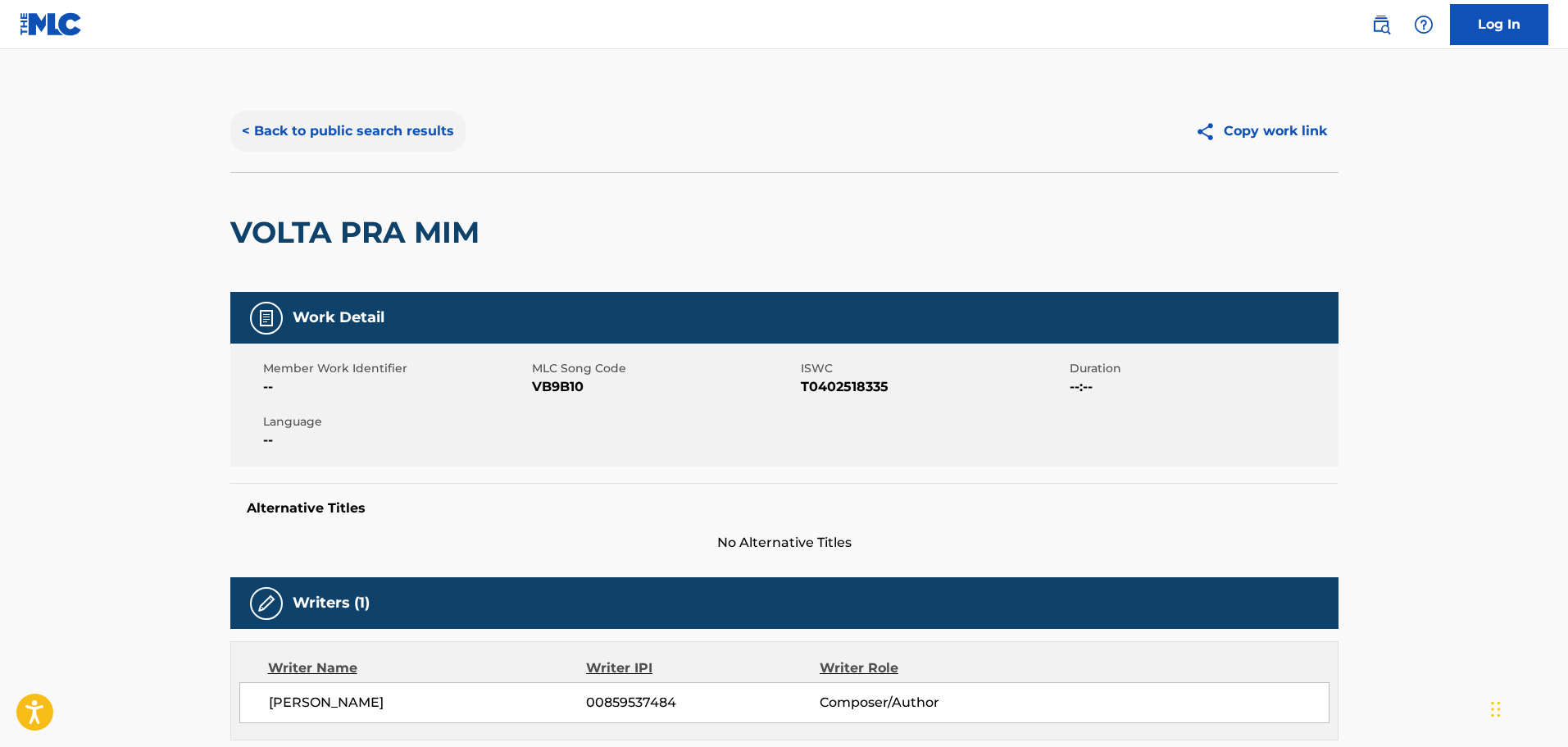
click at [373, 126] on button "< Back to public search results" at bounding box center [348, 131] width 235 height 41
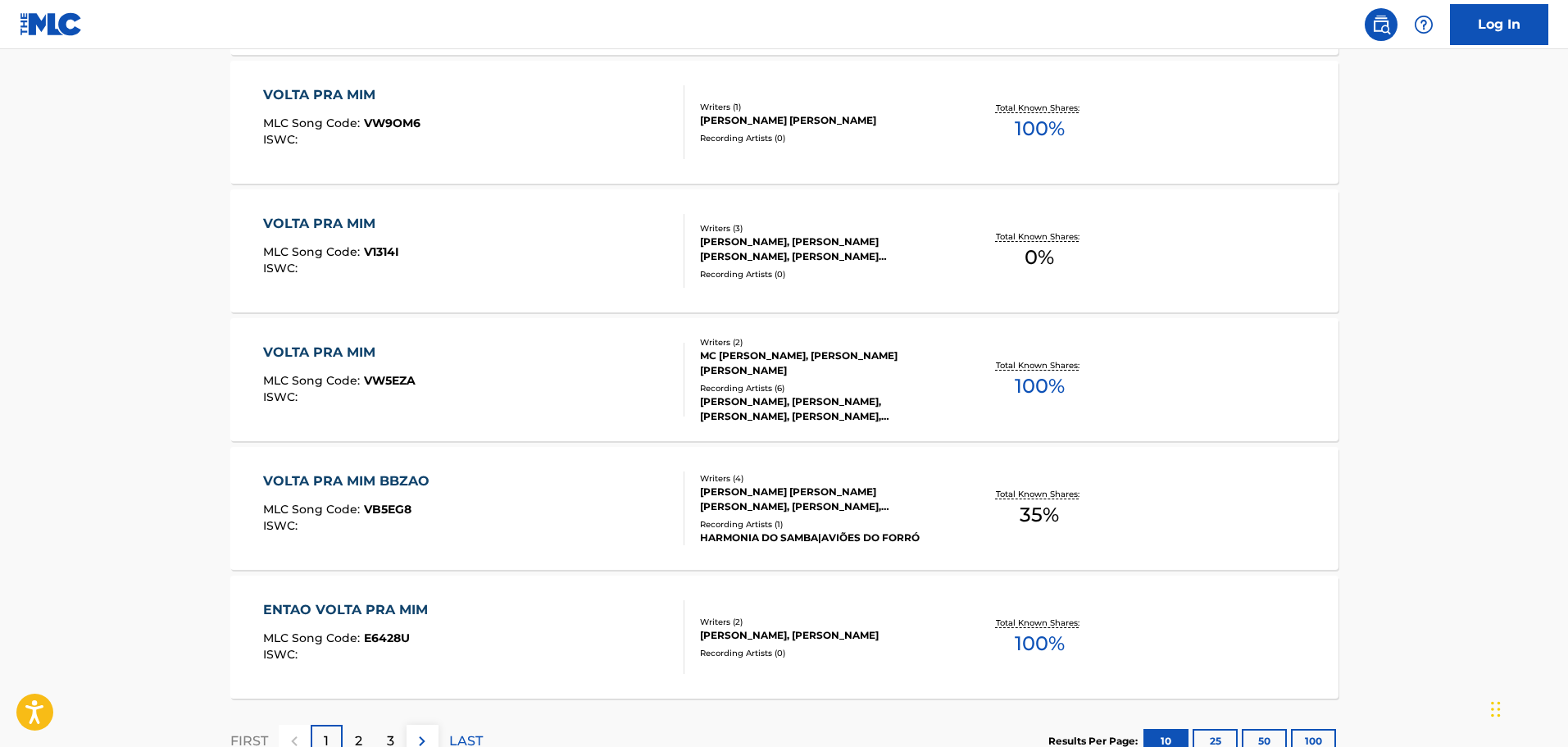
scroll to position [1229, 0]
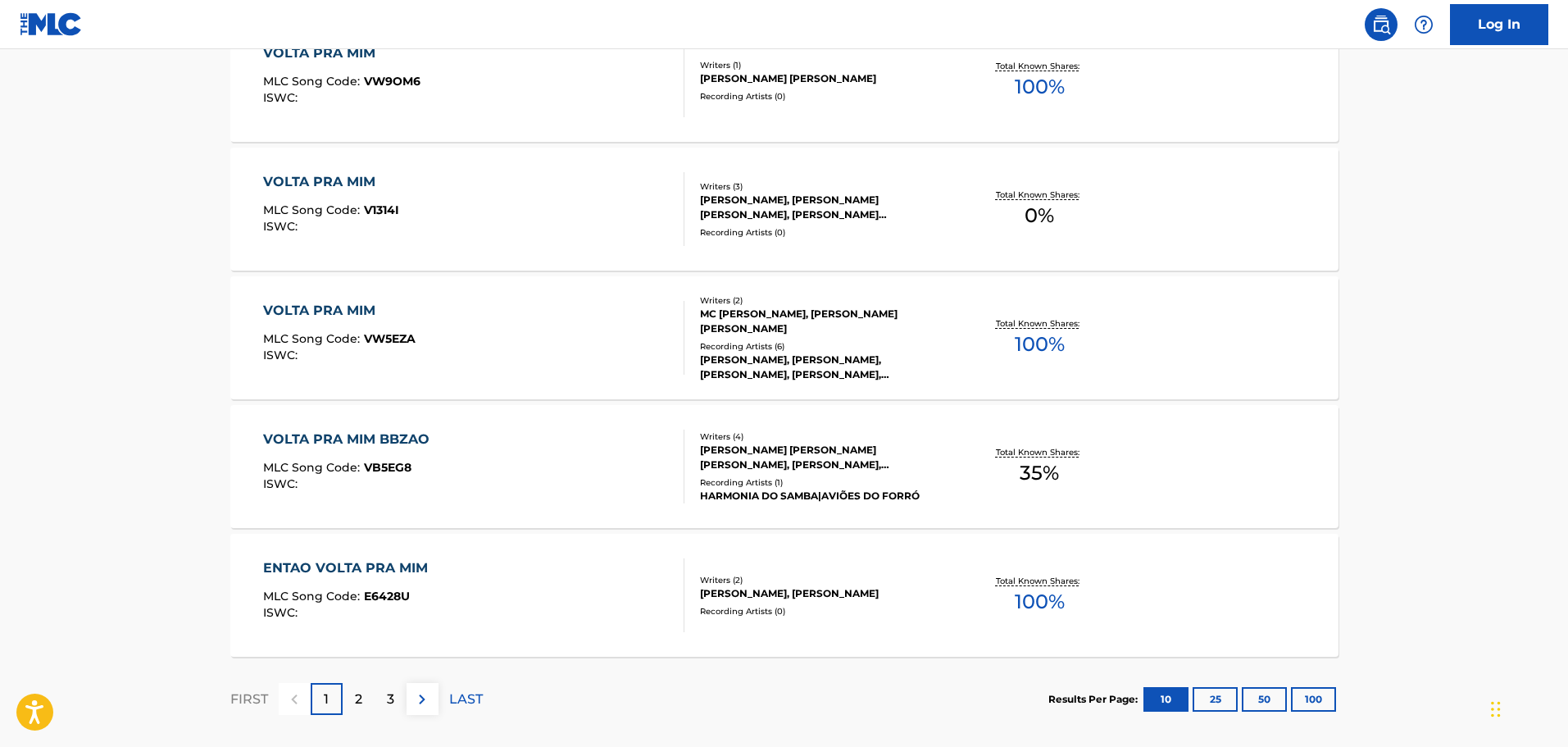
click at [583, 352] on div "VOLTA PRA MIM MLC Song Code : VW5EZA ISWC :" at bounding box center [473, 337] width 421 height 73
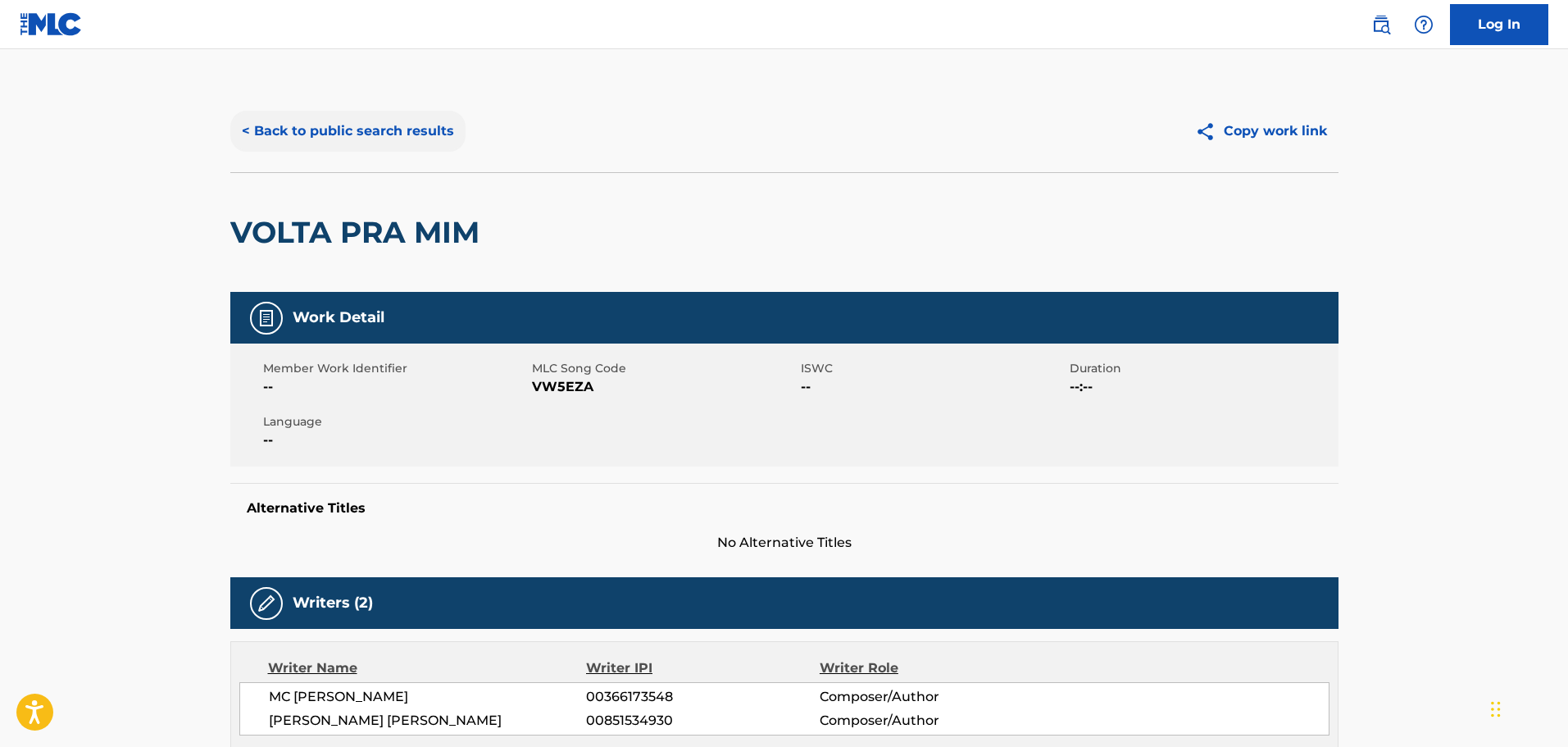
click at [312, 145] on button "< Back to public search results" at bounding box center [348, 131] width 235 height 41
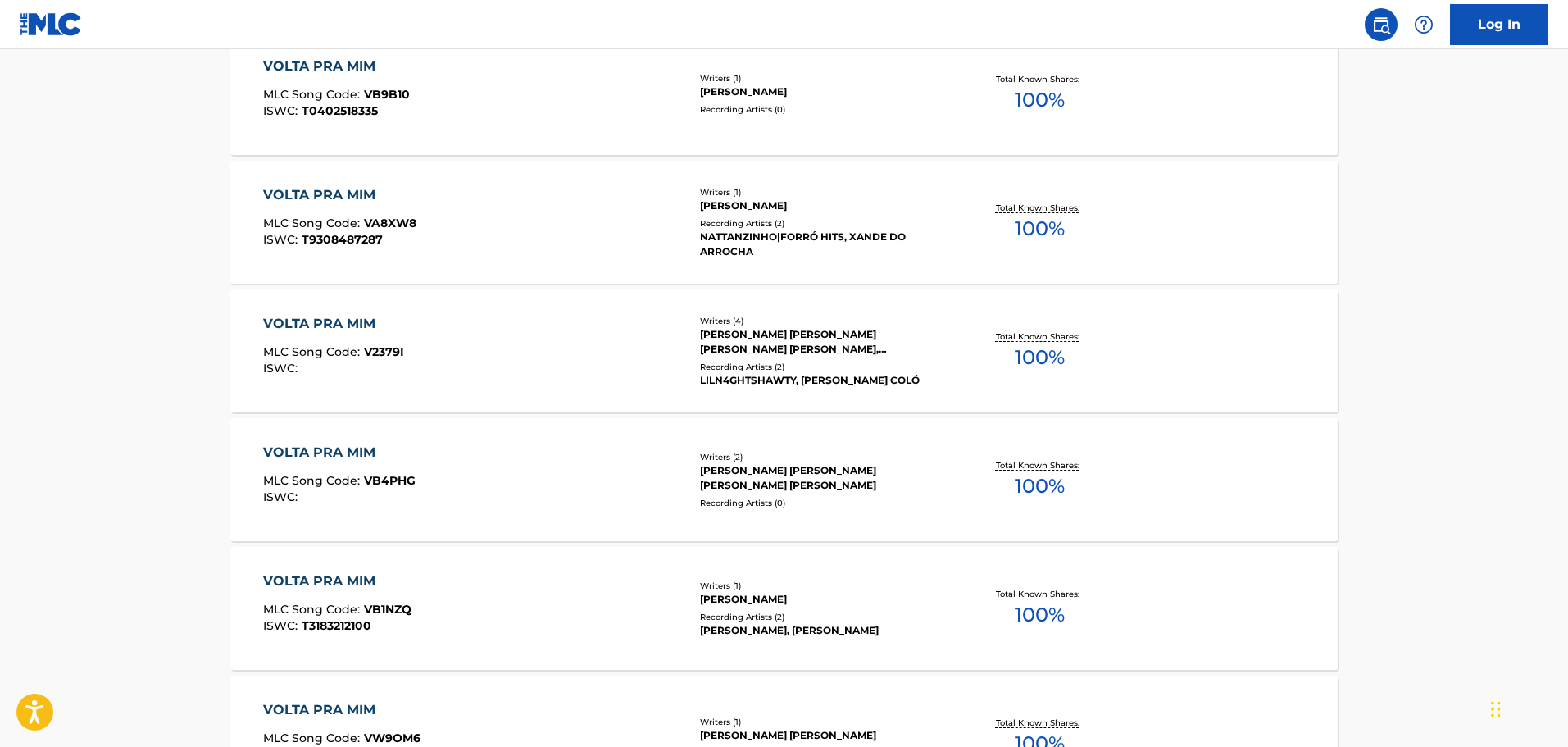
scroll to position [245, 0]
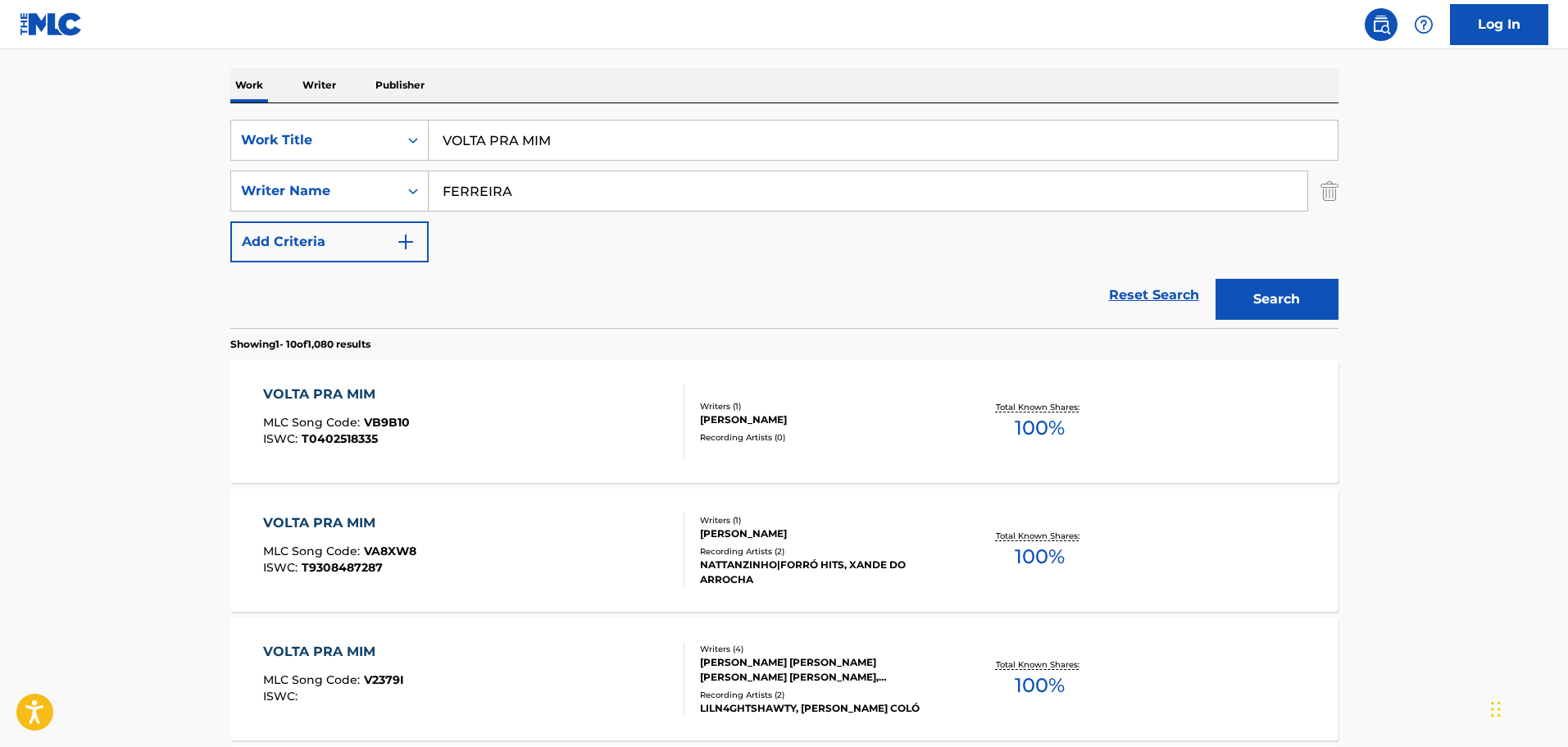
drag, startPoint x: 663, startPoint y: 132, endPoint x: 131, endPoint y: 114, distance: 532.3
paste input "amaneciendo con yavhe"
type input "amaneciendo con yavhe"
drag, startPoint x: 557, startPoint y: 204, endPoint x: 326, endPoint y: 159, distance: 235.3
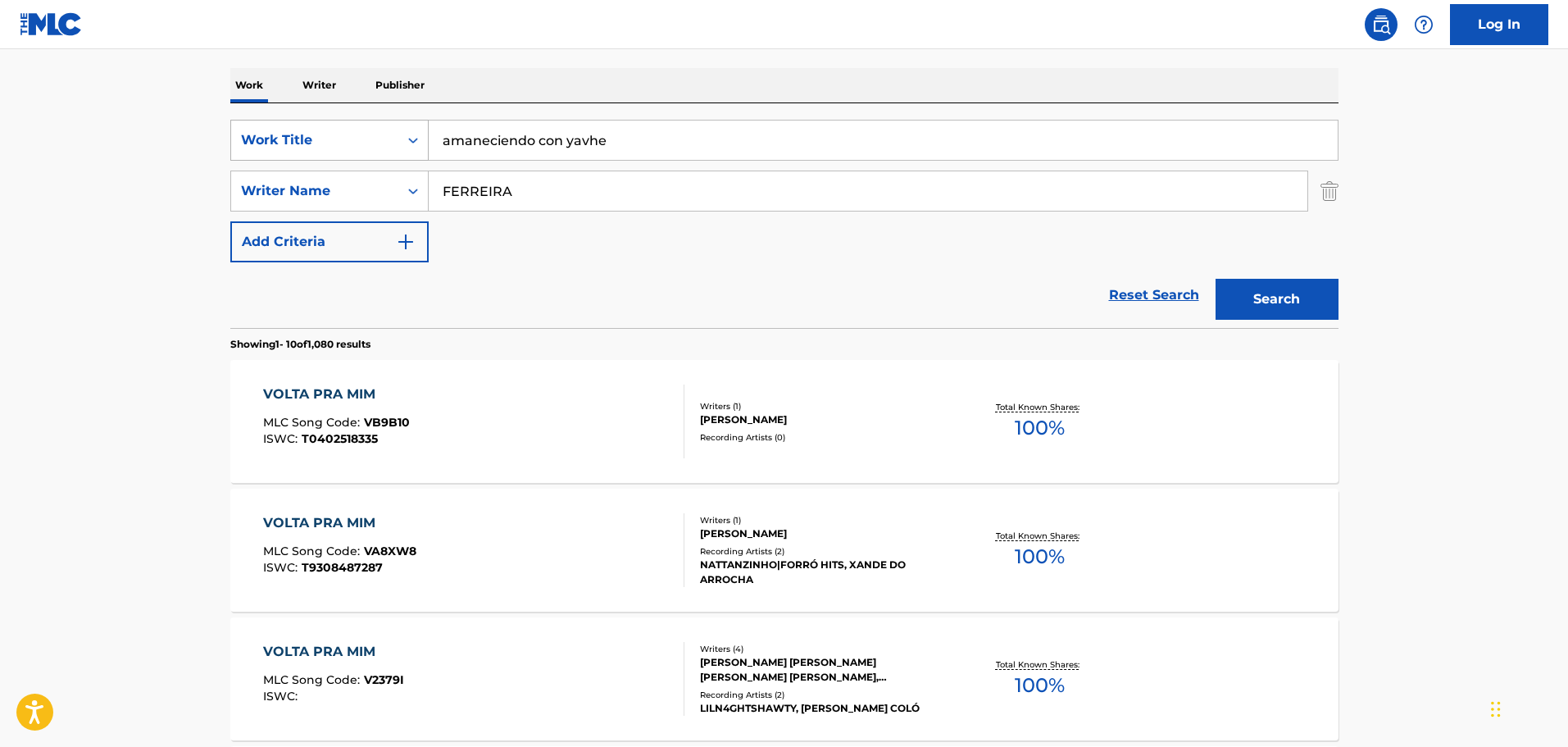
click at [326, 159] on div "SearchWithCriteria42443aaf-2e22-42bb-a1e1-7f6f912bd41b Work Title amaneciendo c…" at bounding box center [784, 190] width 1108 height 143
type input "espino"
click at [1215, 279] on button "Search" at bounding box center [1276, 299] width 123 height 41
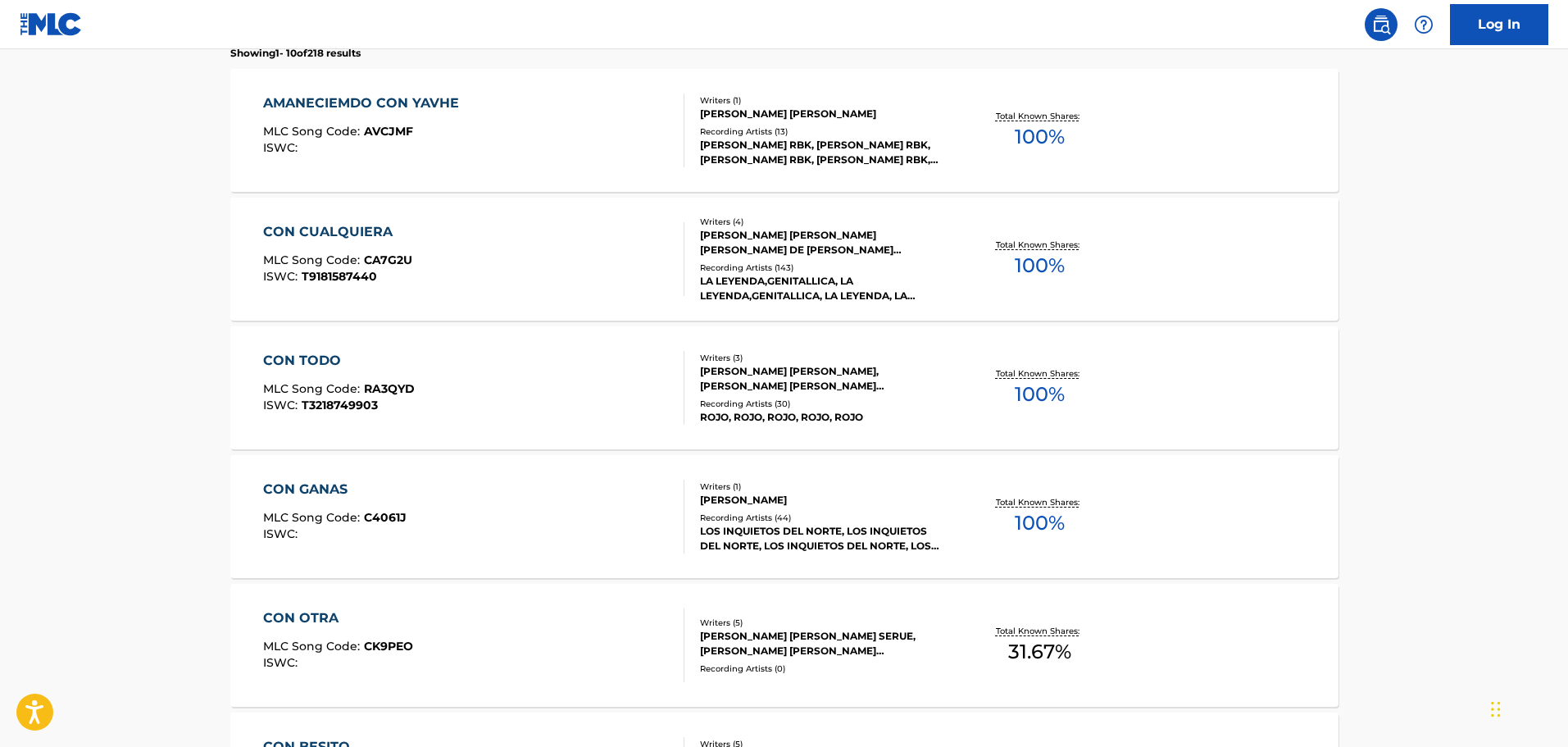
scroll to position [573, 0]
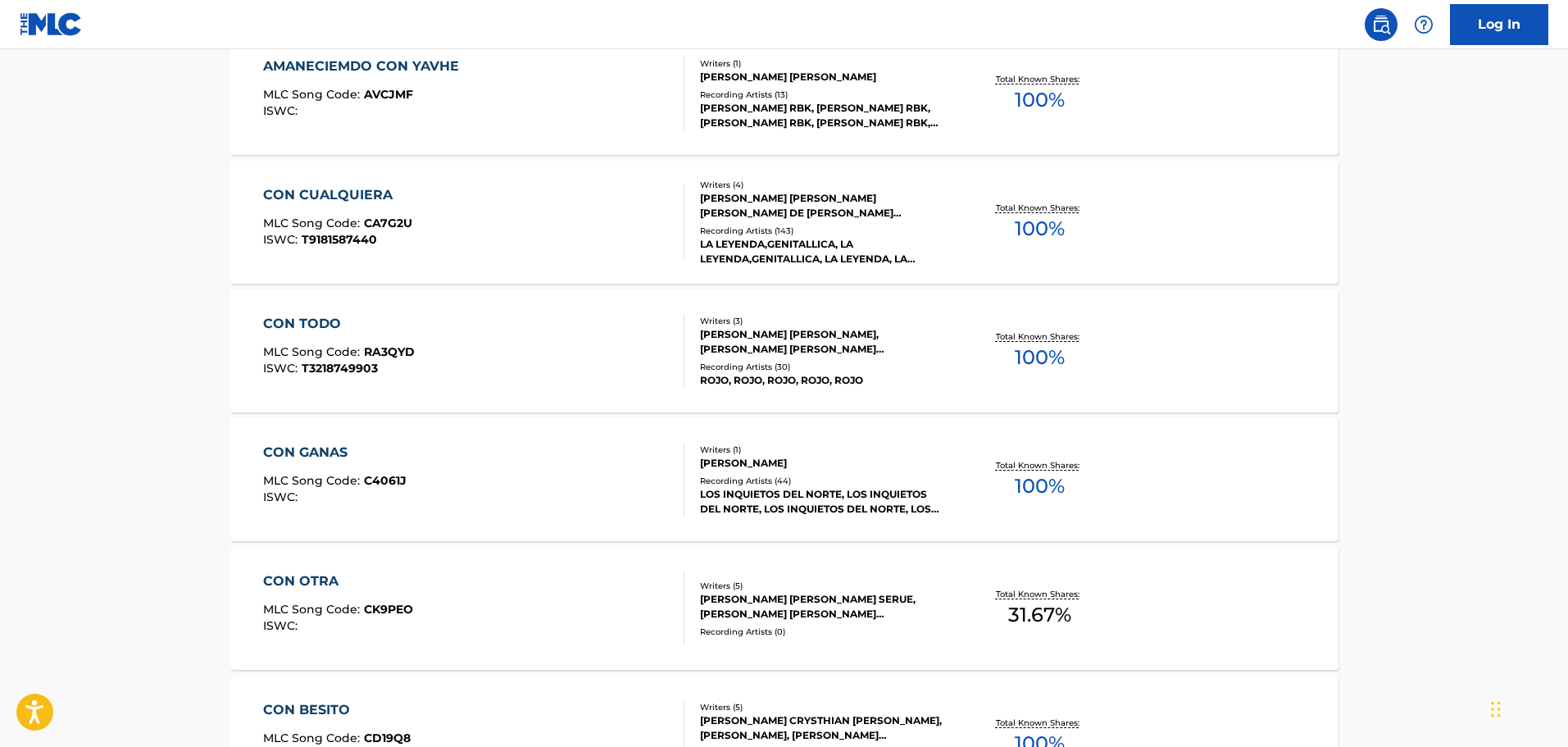
click at [615, 116] on div "AMANECIEMDO CON YAVHE MLC Song Code : AVCJMF ISWC :" at bounding box center [473, 93] width 421 height 73
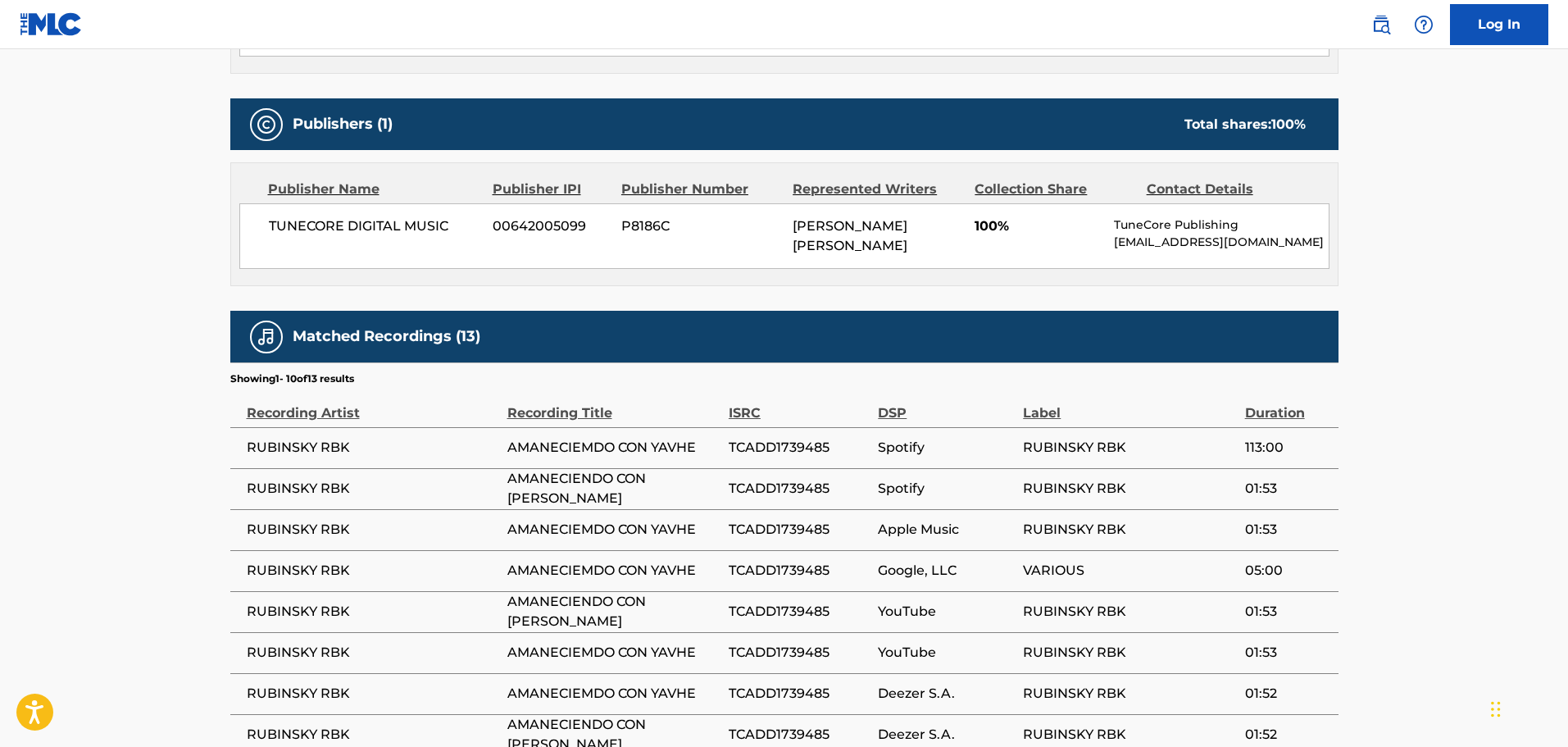
scroll to position [738, 0]
